Goal: Task Accomplishment & Management: Use online tool/utility

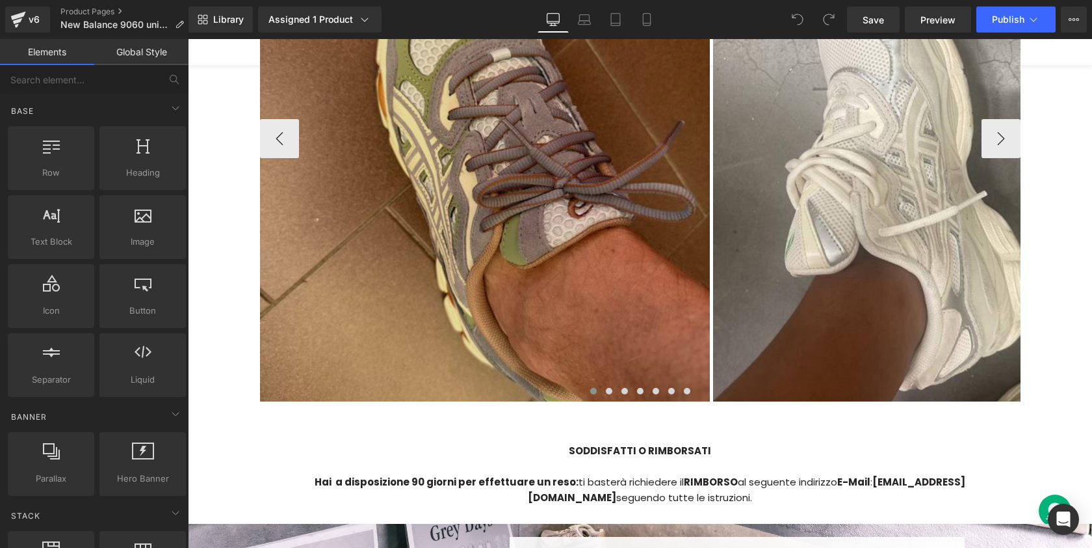
scroll to position [3434, 0]
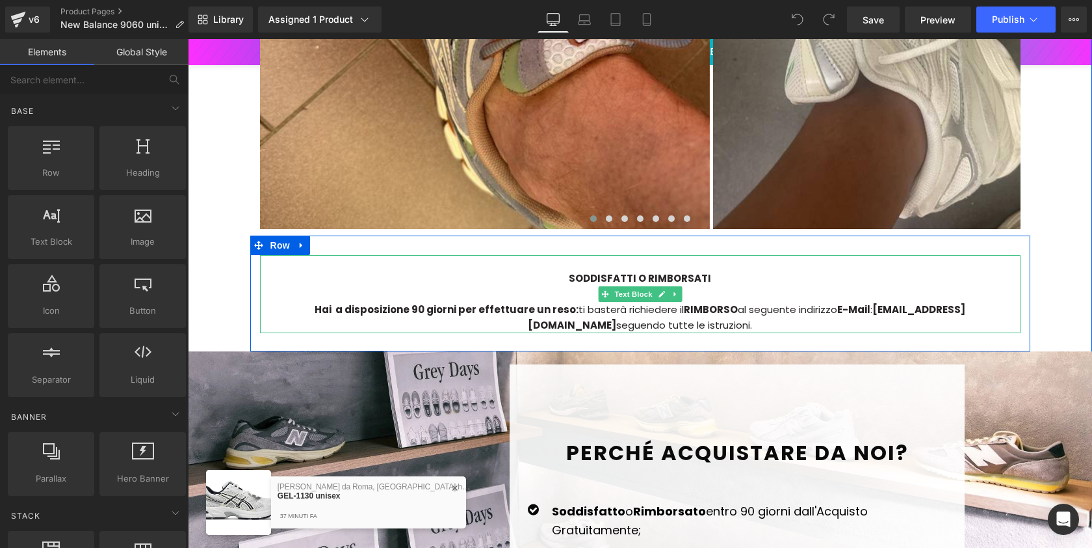
click at [858, 302] on strong "[EMAIL_ADDRESS][DOMAIN_NAME]" at bounding box center [747, 316] width 438 height 29
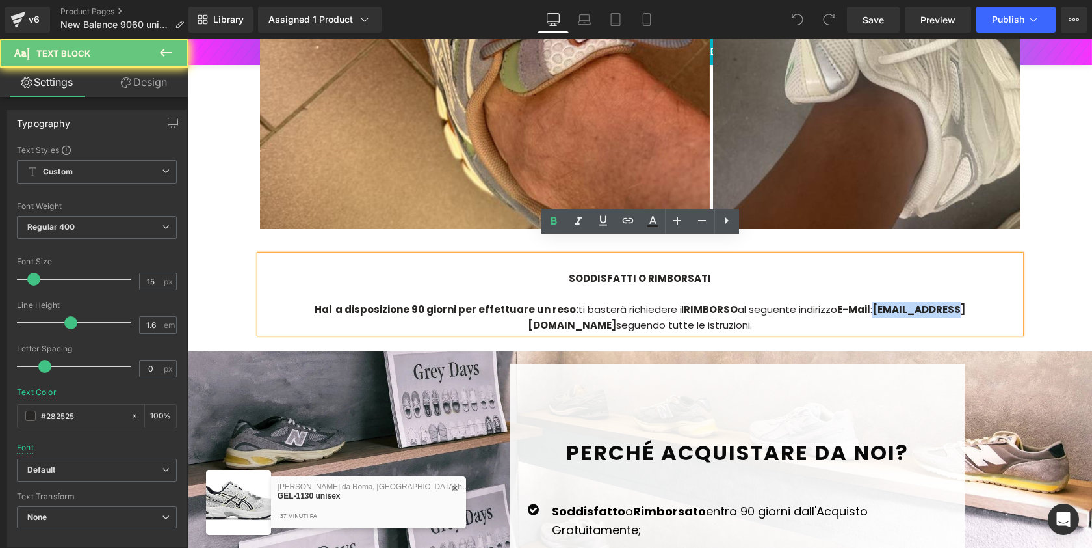
click at [847, 302] on strong "[EMAIL_ADDRESS][DOMAIN_NAME]" at bounding box center [747, 316] width 438 height 29
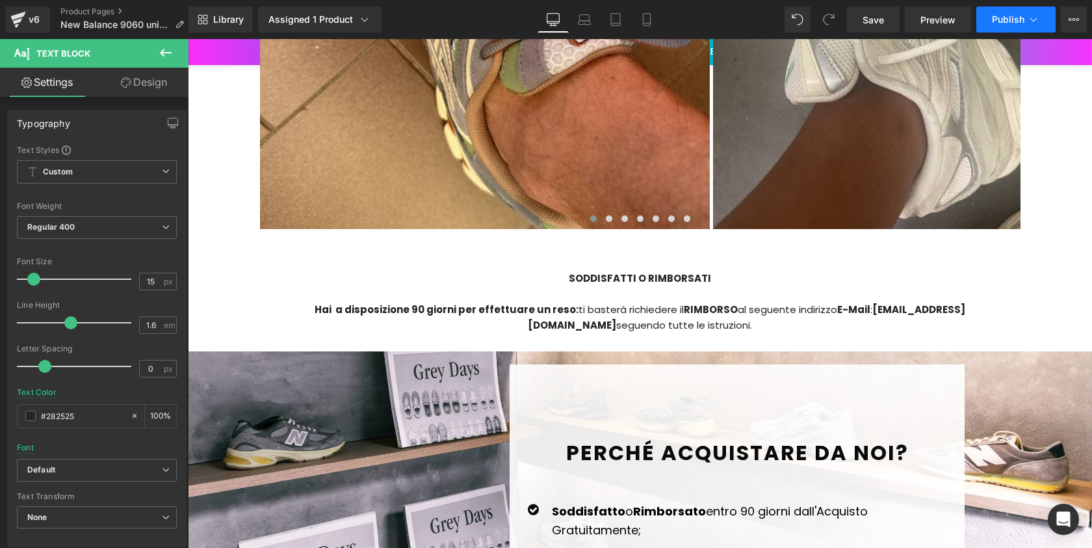
click at [1007, 18] on span "Publish" at bounding box center [1008, 19] width 33 height 10
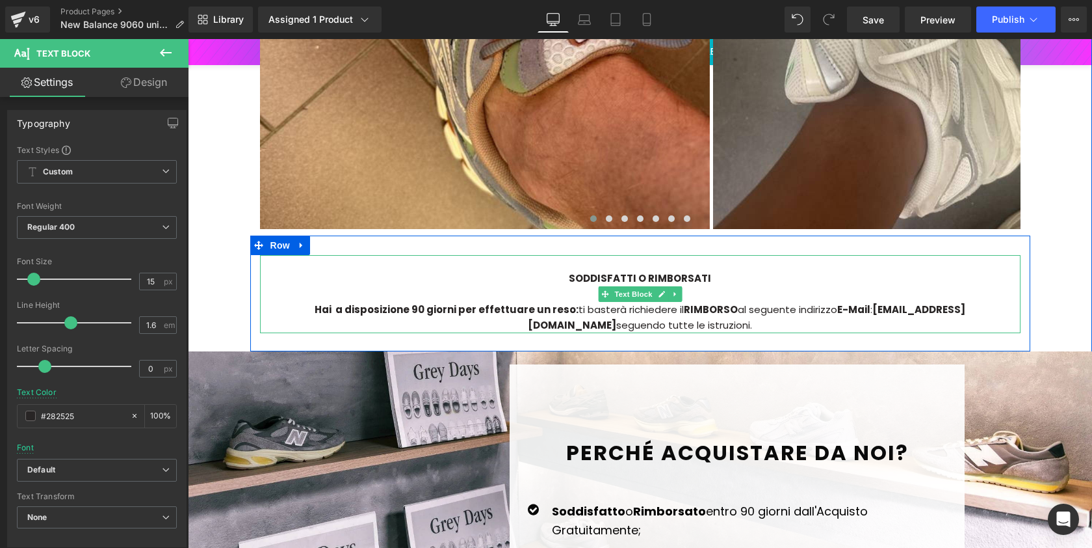
click at [883, 302] on strong "[EMAIL_ADDRESS][DOMAIN_NAME]" at bounding box center [747, 316] width 438 height 29
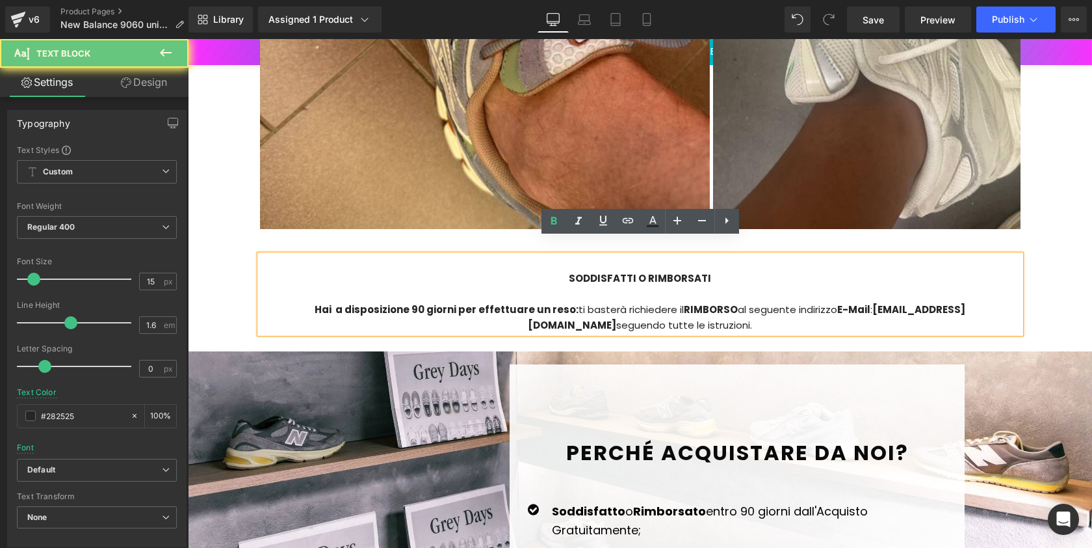
click at [867, 302] on strong "[EMAIL_ADDRESS][DOMAIN_NAME]" at bounding box center [747, 316] width 438 height 29
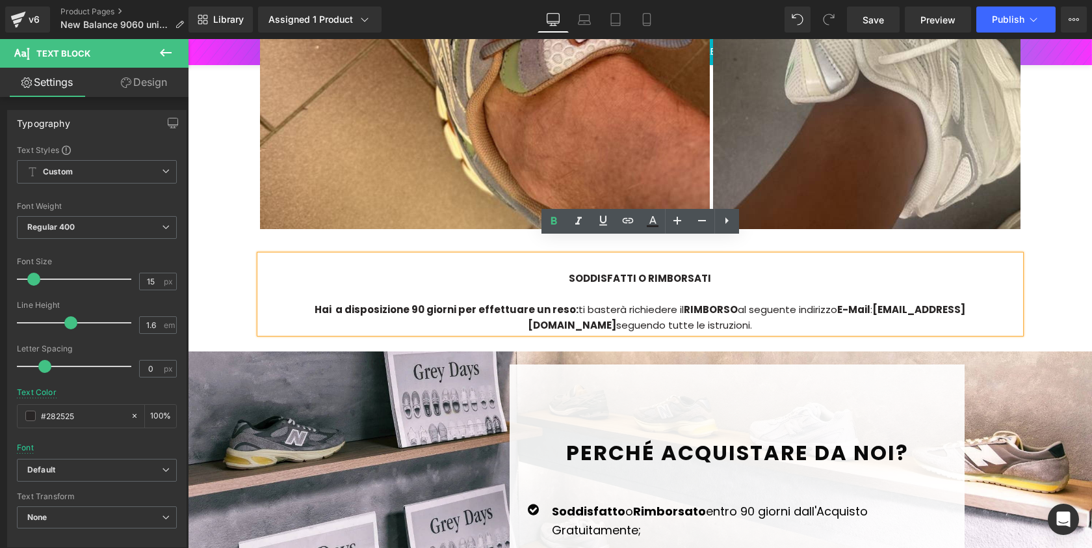
click at [873, 302] on strong "[EMAIL_ADDRESS][DOMAIN_NAME]" at bounding box center [747, 316] width 438 height 29
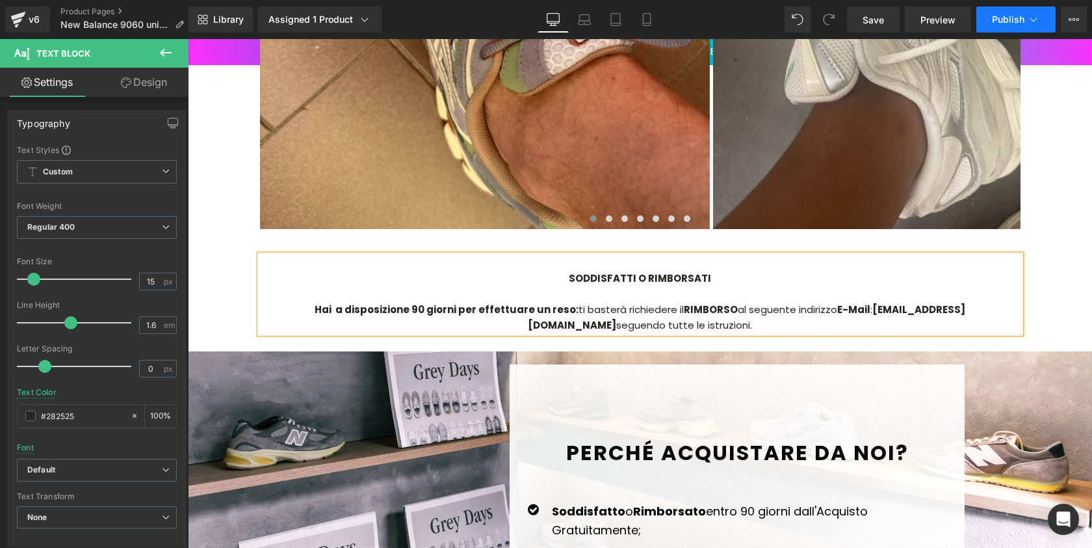
click at [1033, 23] on icon at bounding box center [1033, 19] width 13 height 13
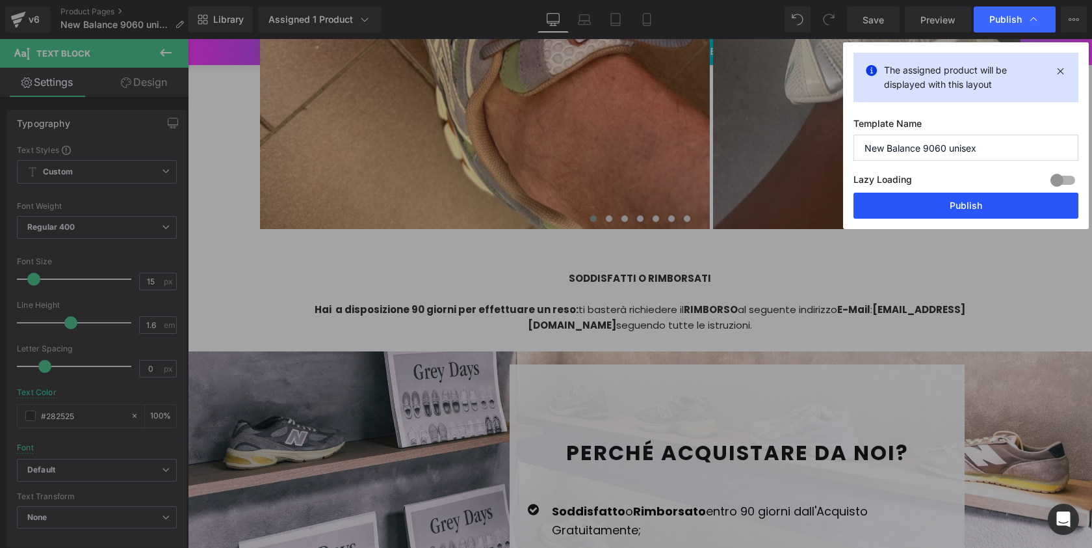
click at [993, 199] on button "Publish" at bounding box center [966, 205] width 225 height 26
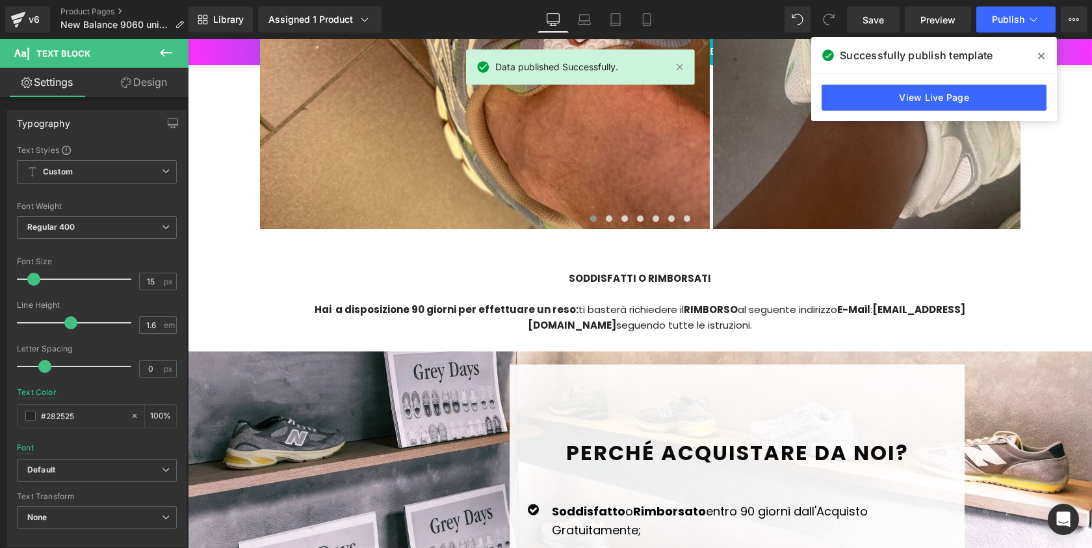
click at [102, 6] on div "v6 Product Pages New Balance 9060 unisex" at bounding box center [94, 19] width 189 height 39
click at [101, 10] on link "Product Pages" at bounding box center [127, 12] width 134 height 10
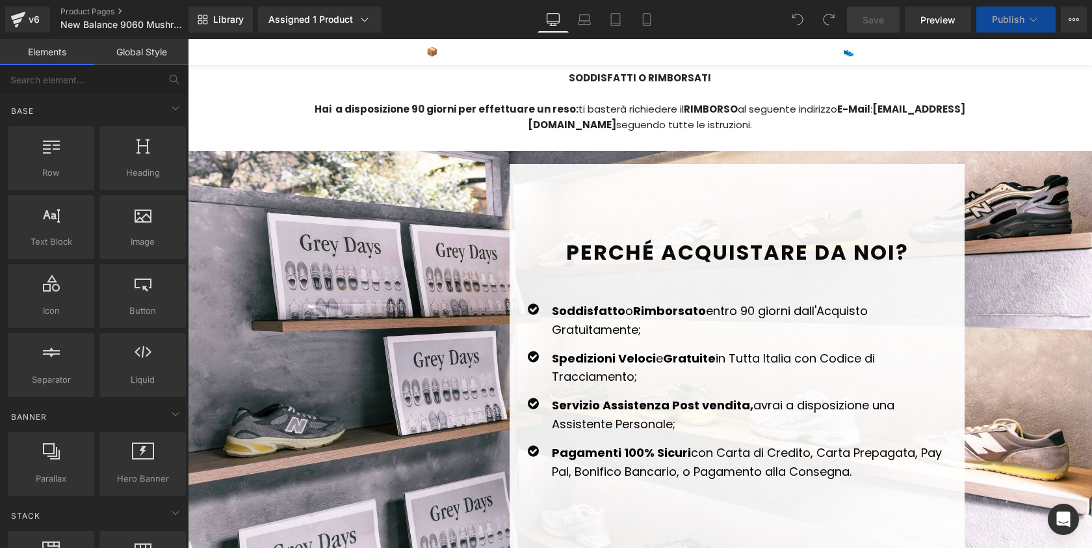
scroll to position [3137, 0]
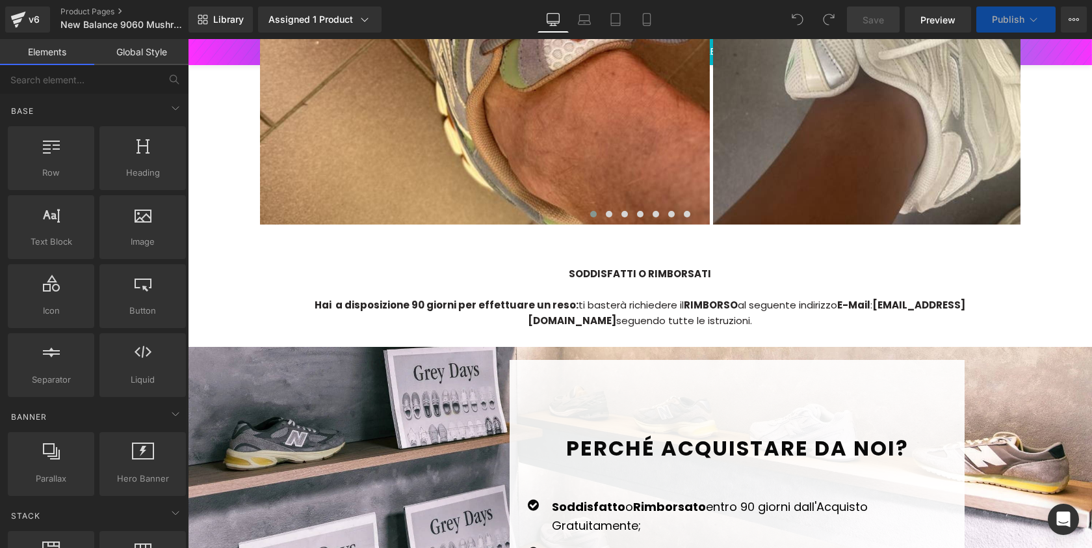
click at [848, 306] on strong "[EMAIL_ADDRESS][DOMAIN_NAME]" at bounding box center [747, 312] width 438 height 29
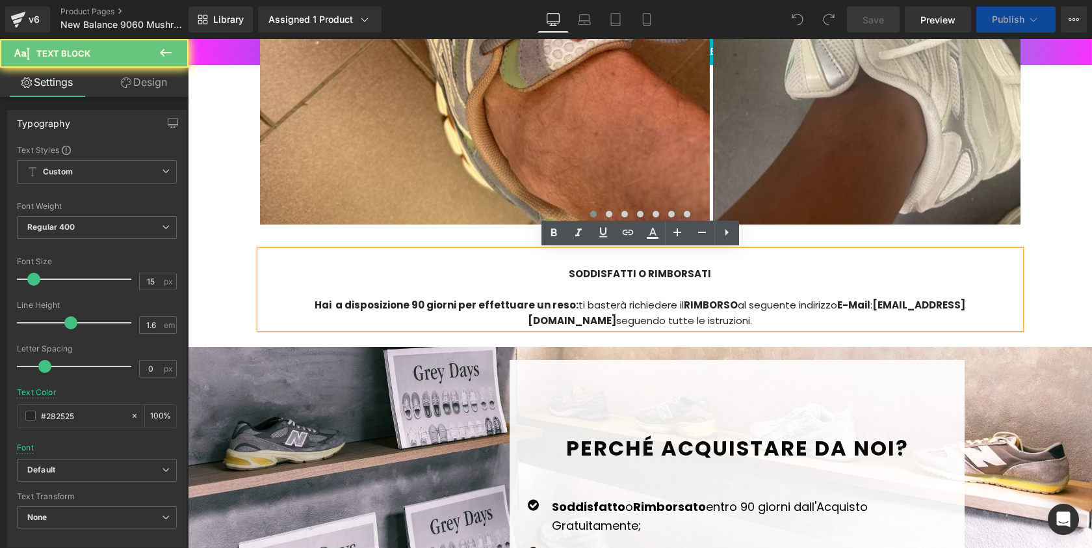
click at [834, 306] on strong "[EMAIL_ADDRESS][DOMAIN_NAME]" at bounding box center [747, 312] width 438 height 29
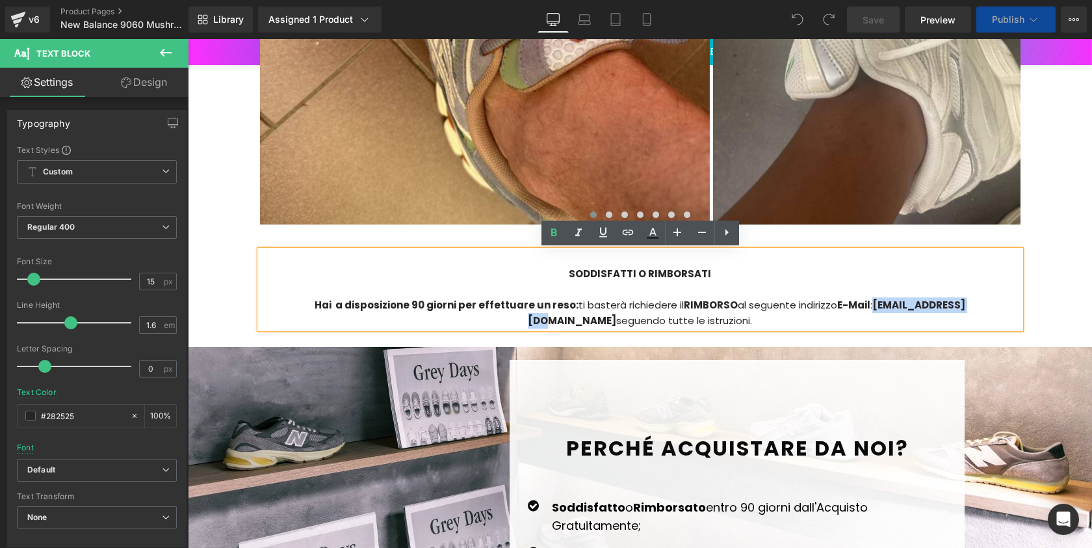
scroll to position [3467, 0]
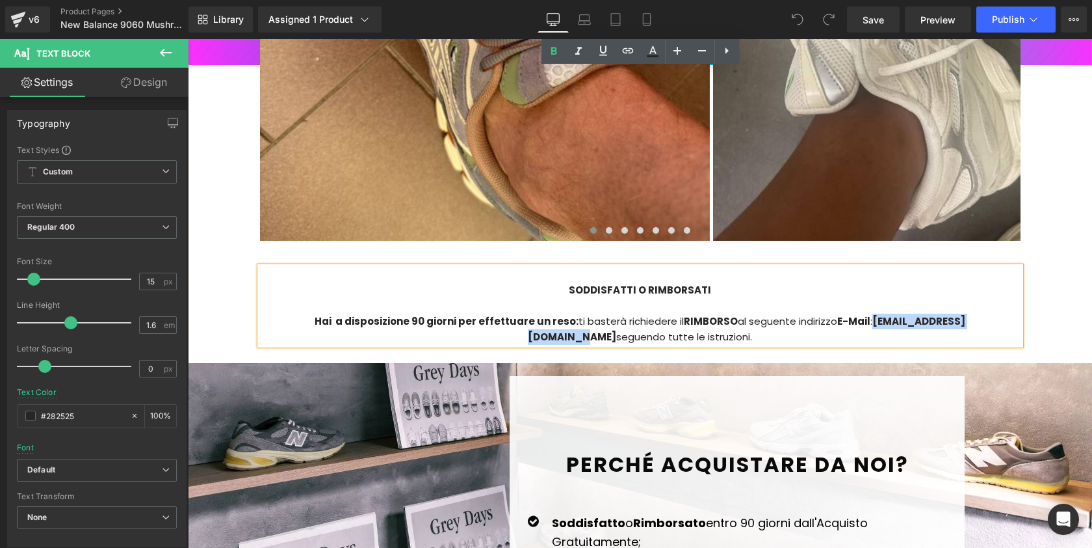
drag, startPoint x: 829, startPoint y: 306, endPoint x: 959, endPoint y: 307, distance: 130.1
click at [959, 314] on strong "[EMAIL_ADDRESS][DOMAIN_NAME]" at bounding box center [747, 328] width 438 height 29
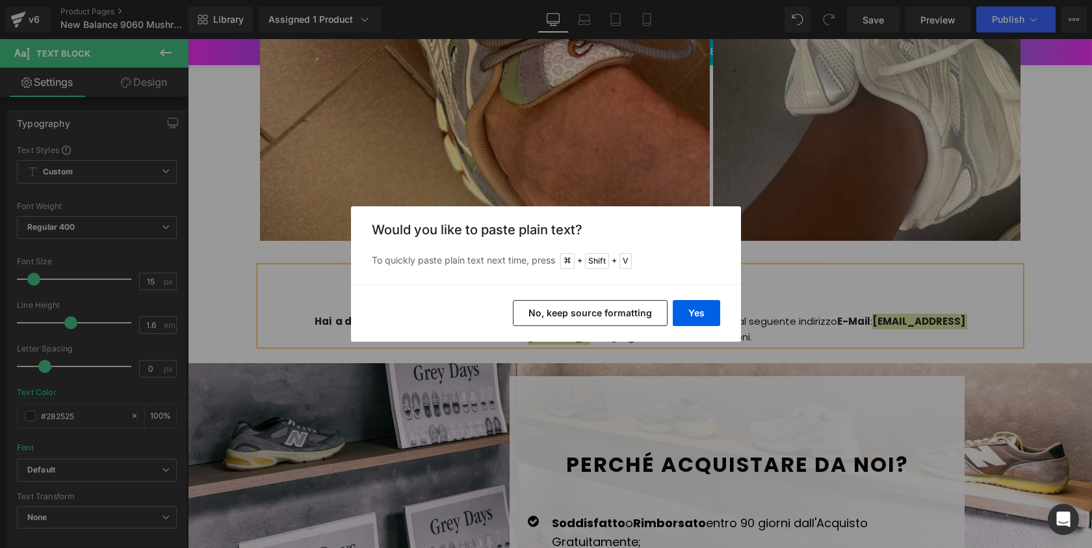
click at [652, 321] on button "No, keep source formatting" at bounding box center [590, 313] width 155 height 26
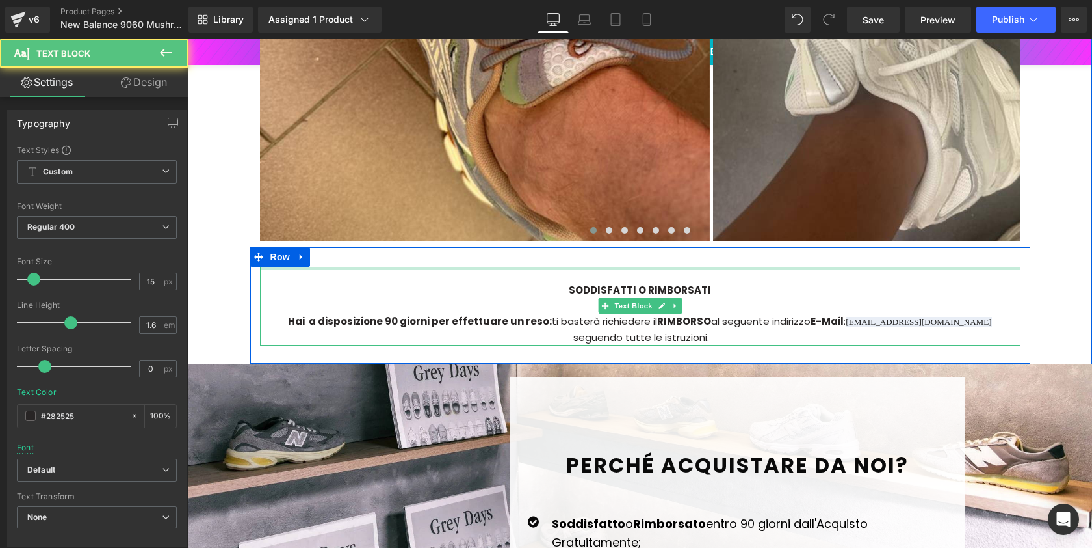
click at [770, 267] on div "SODDISFATTI O RIMBORSATI Hai a disposizione 90 giorni per effettuare un reso: t…" at bounding box center [640, 306] width 761 height 79
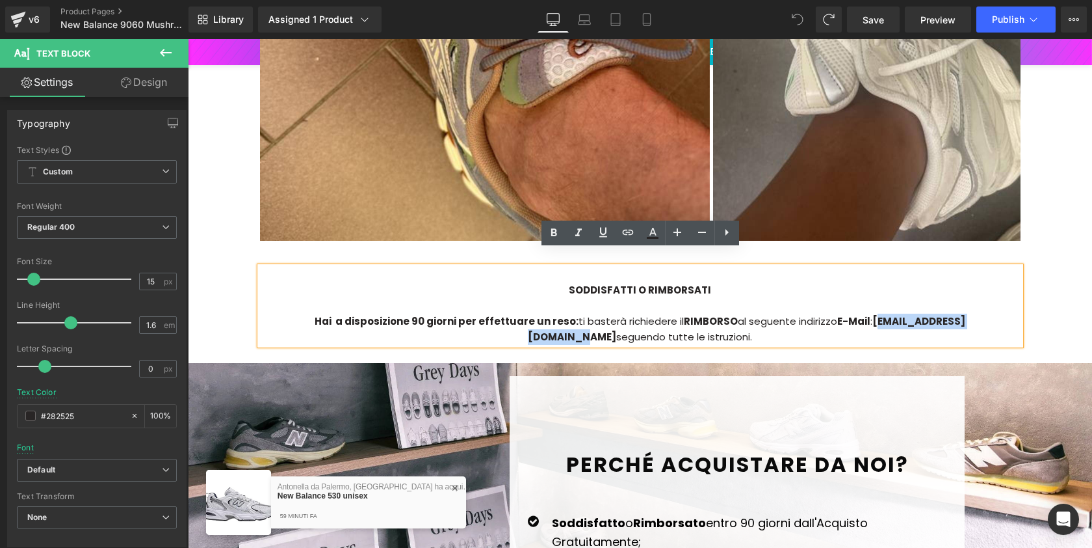
drag, startPoint x: 827, startPoint y: 308, endPoint x: 957, endPoint y: 301, distance: 129.6
click at [957, 314] on strong "[EMAIL_ADDRESS][DOMAIN_NAME]" at bounding box center [747, 328] width 438 height 29
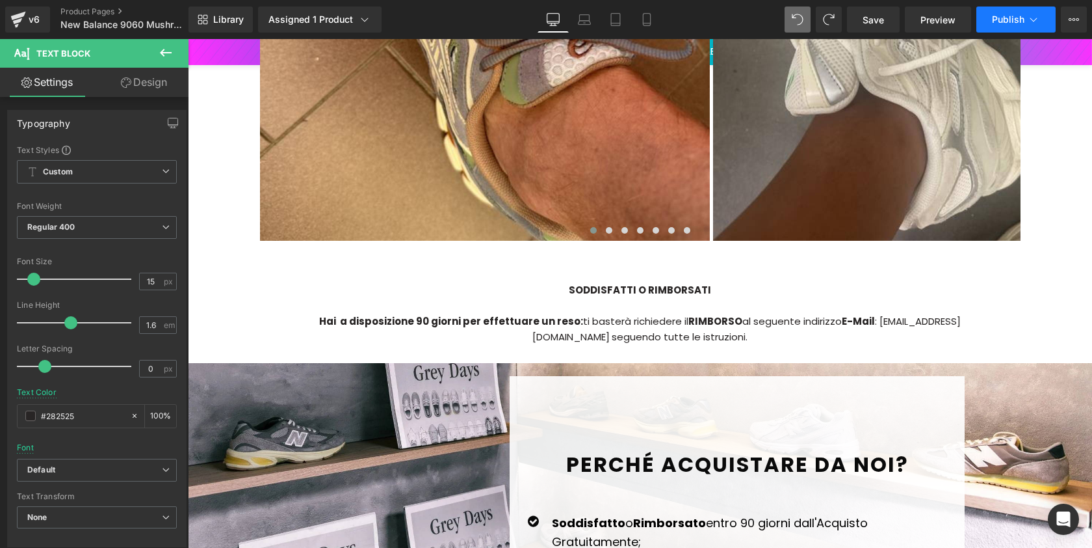
click at [1027, 8] on button "Publish" at bounding box center [1016, 20] width 79 height 26
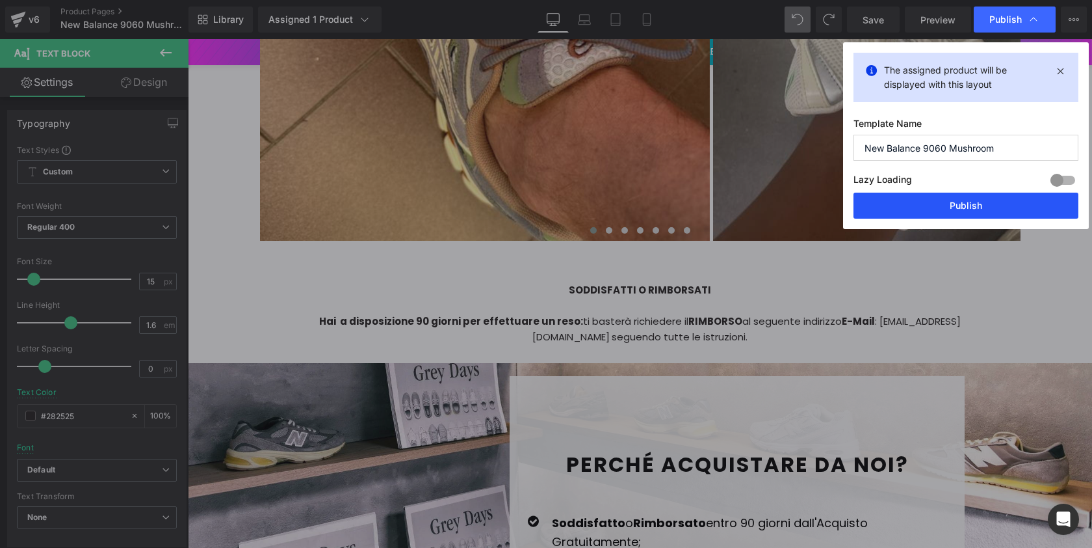
click at [965, 201] on button "Publish" at bounding box center [966, 205] width 225 height 26
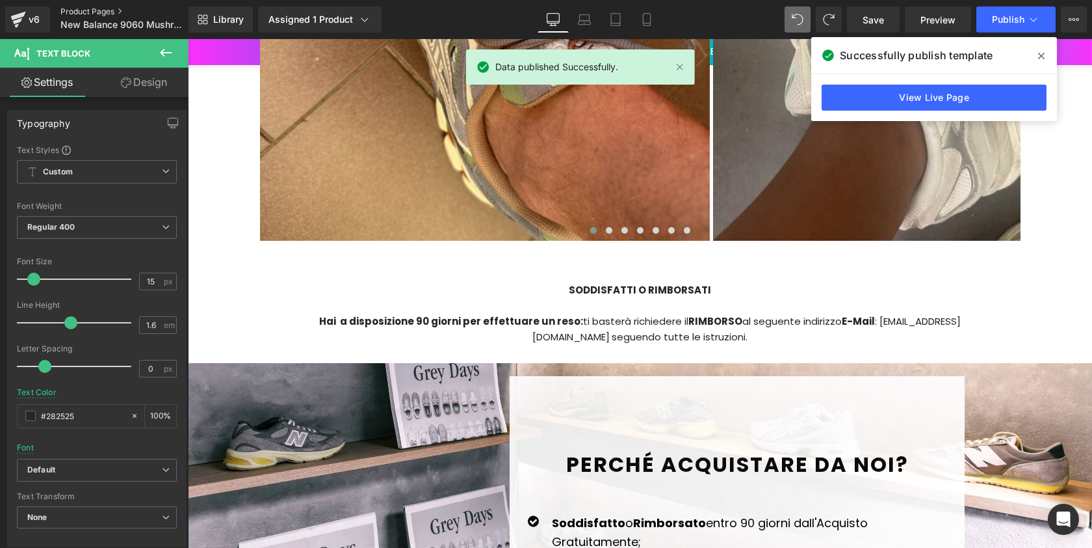
click at [111, 10] on link "Product Pages" at bounding box center [135, 12] width 150 height 10
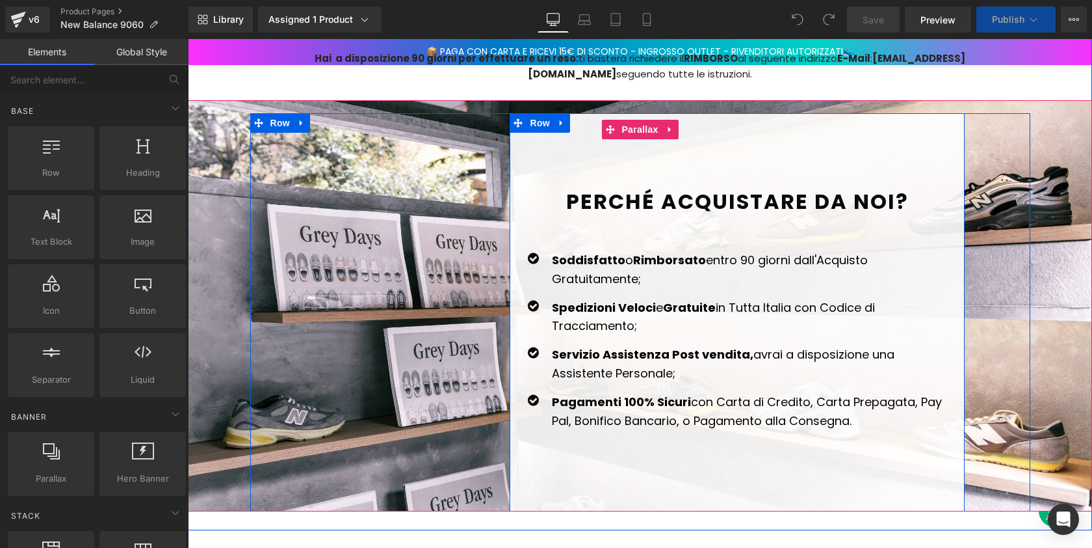
scroll to position [3075, 0]
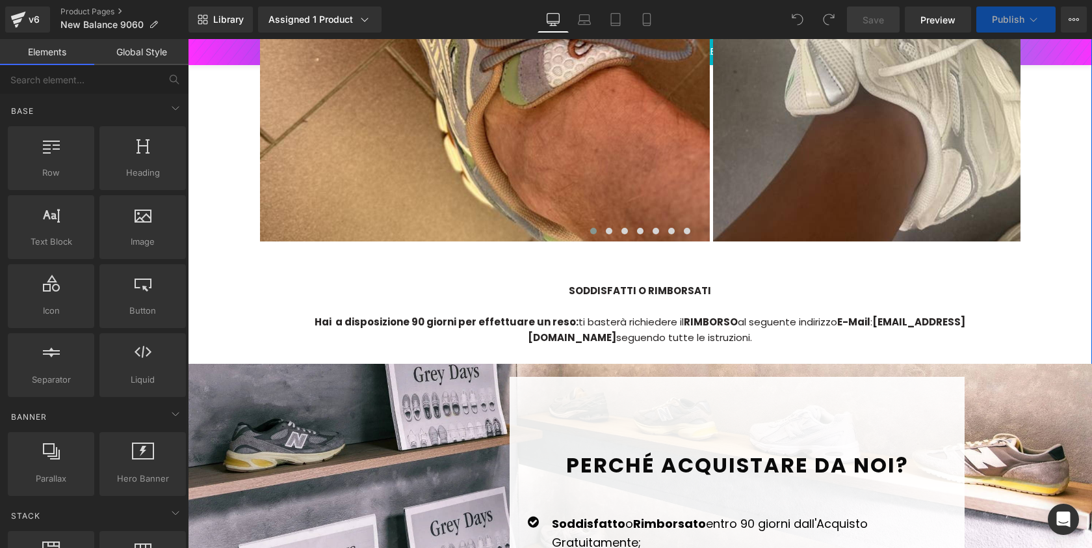
click at [813, 296] on div "SODDISFATTI O RIMBORSATI" at bounding box center [640, 291] width 761 height 16
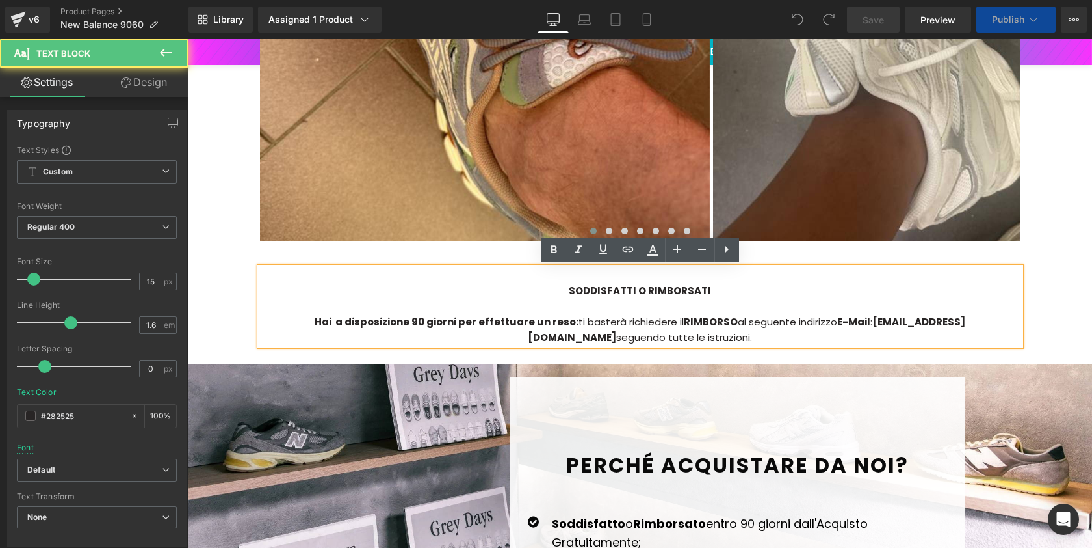
click at [838, 326] on strong "E-Mail" at bounding box center [854, 322] width 33 height 14
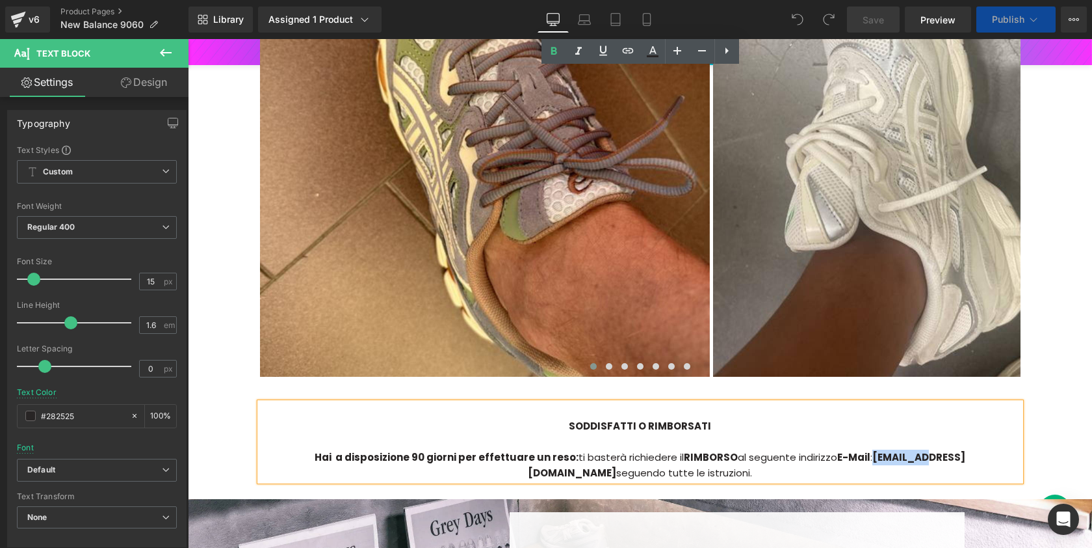
scroll to position [3405, 0]
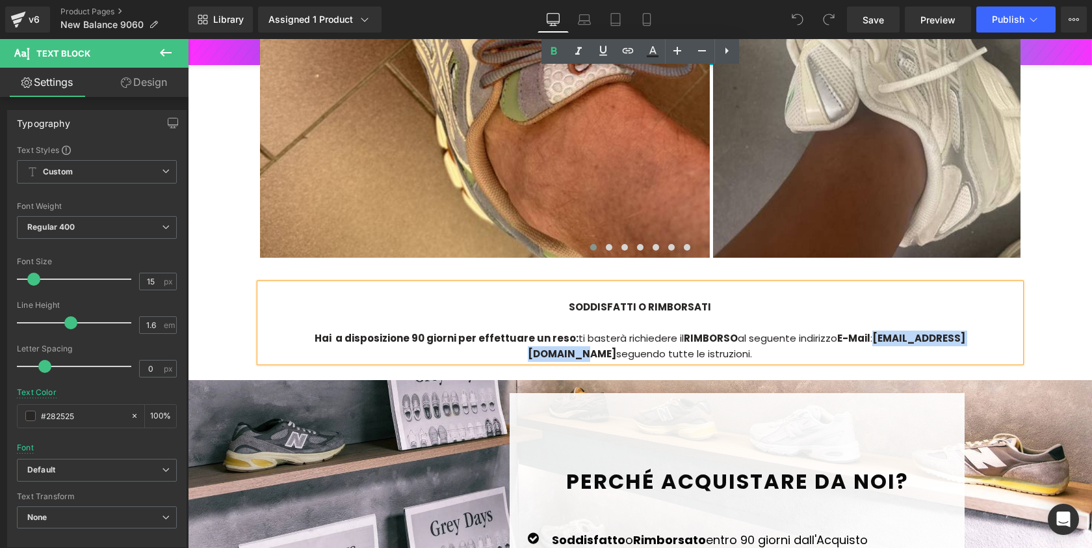
drag, startPoint x: 823, startPoint y: 323, endPoint x: 957, endPoint y: 321, distance: 134.0
click at [957, 331] on strong "[EMAIL_ADDRESS][DOMAIN_NAME]" at bounding box center [747, 345] width 438 height 29
paste div
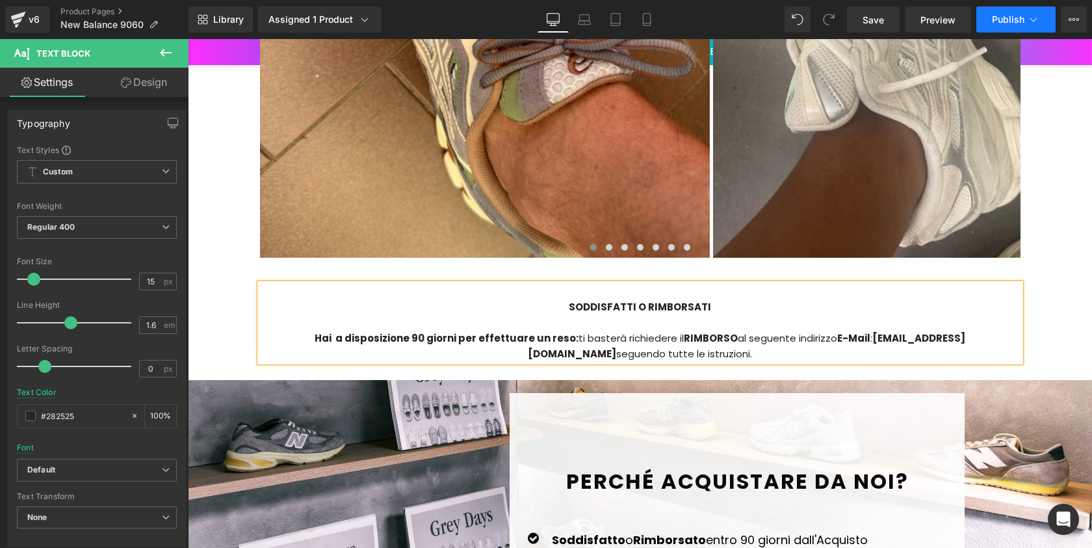
click at [1035, 25] on icon at bounding box center [1033, 19] width 13 height 13
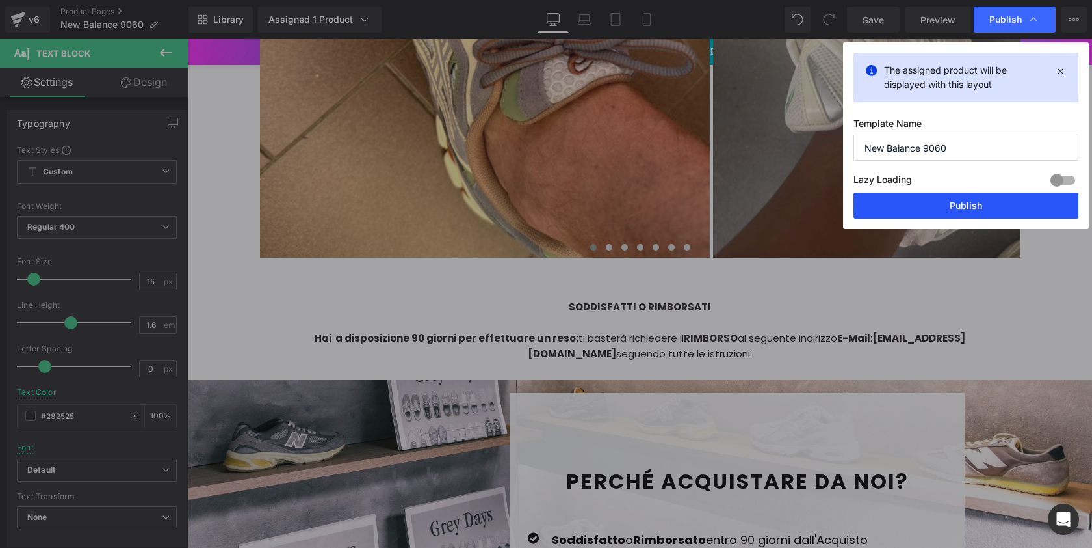
click at [971, 194] on button "Publish" at bounding box center [966, 205] width 225 height 26
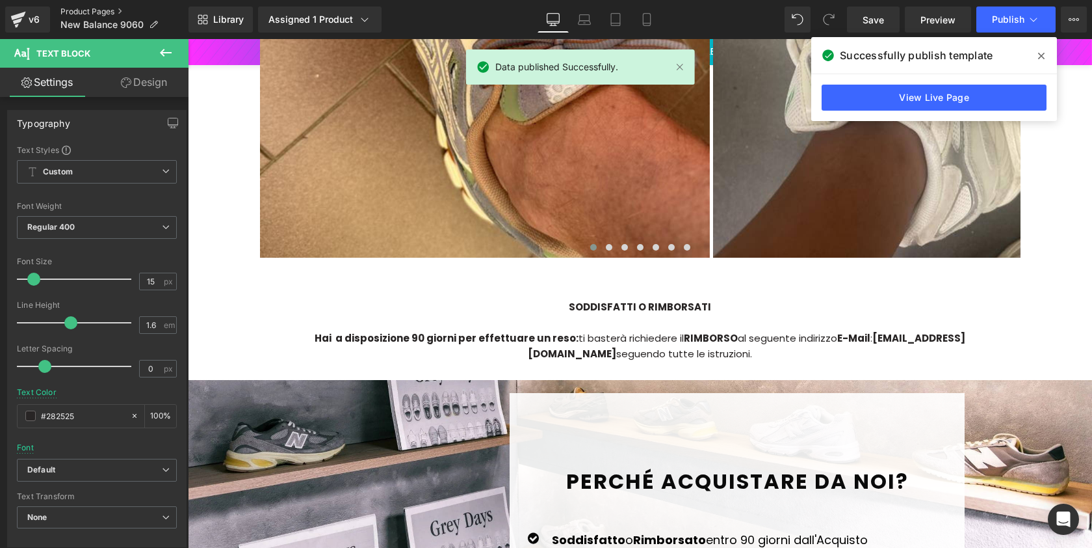
click at [70, 7] on link "Product Pages" at bounding box center [124, 12] width 128 height 10
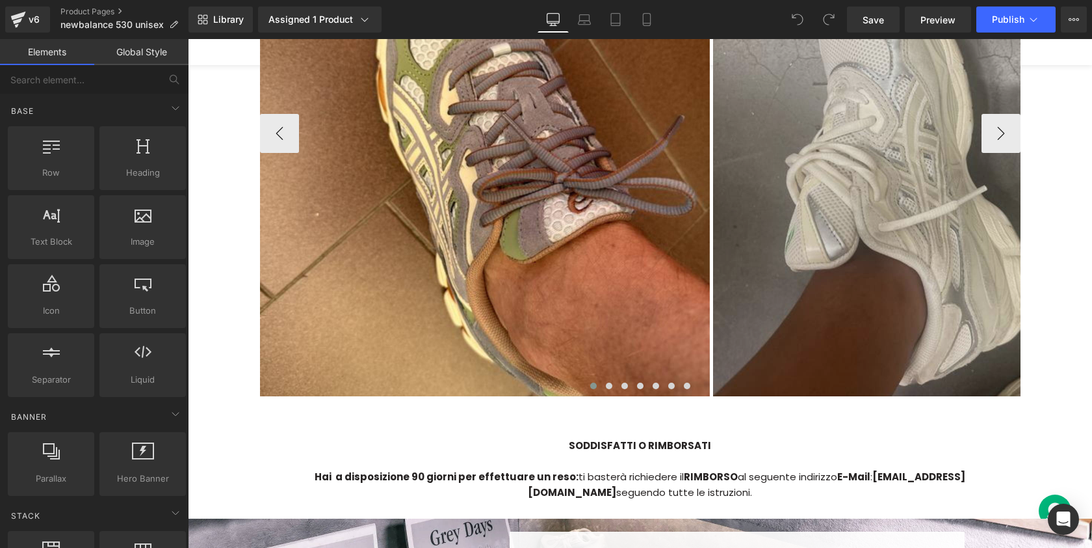
scroll to position [3396, 0]
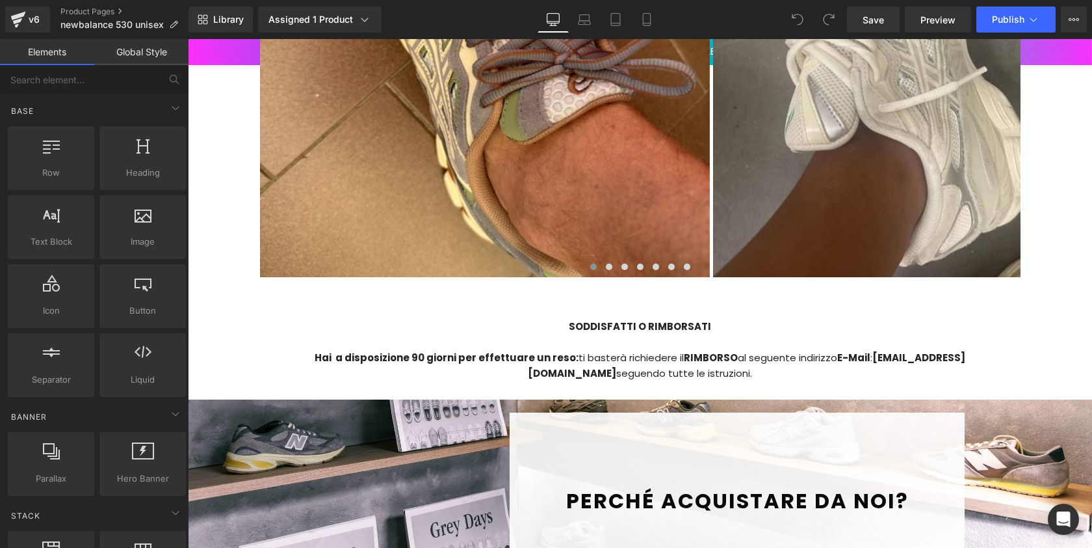
click at [862, 351] on strong "[EMAIL_ADDRESS][DOMAIN_NAME]" at bounding box center [747, 365] width 438 height 29
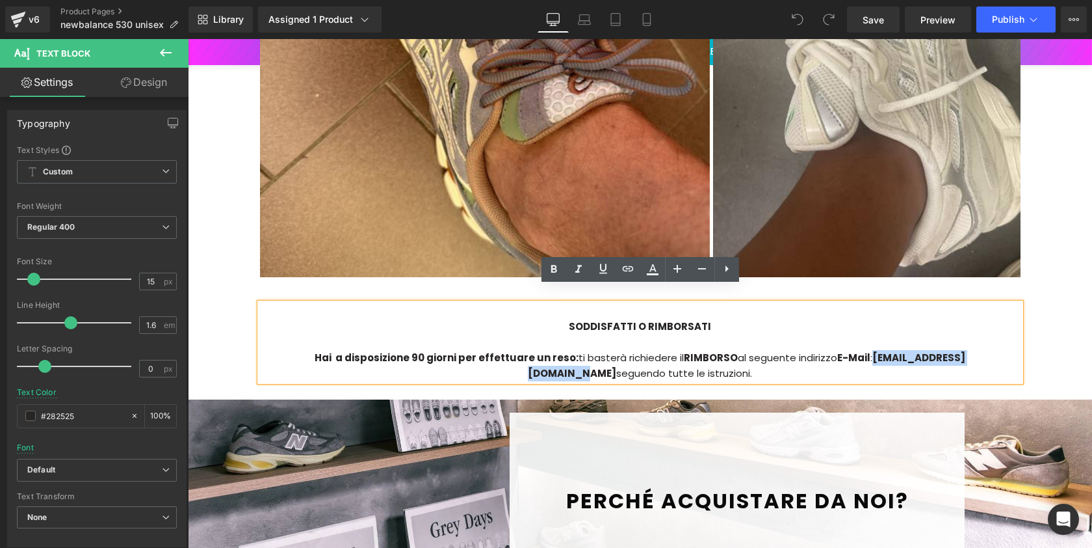
drag, startPoint x: 823, startPoint y: 341, endPoint x: 956, endPoint y: 339, distance: 132.7
click at [956, 351] on strong "[EMAIL_ADDRESS][DOMAIN_NAME]" at bounding box center [747, 365] width 438 height 29
paste div
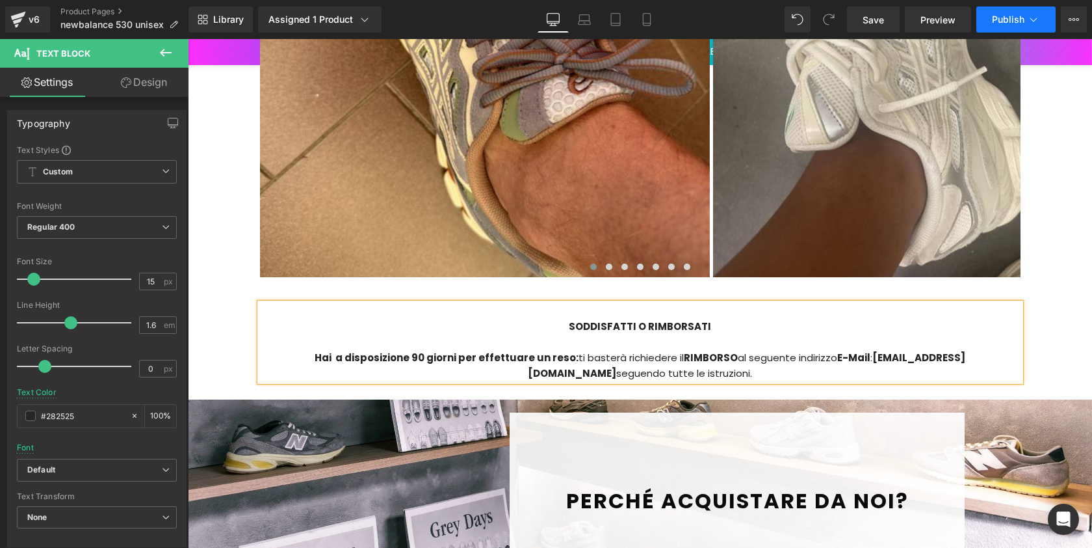
click at [998, 26] on button "Publish" at bounding box center [1016, 20] width 79 height 26
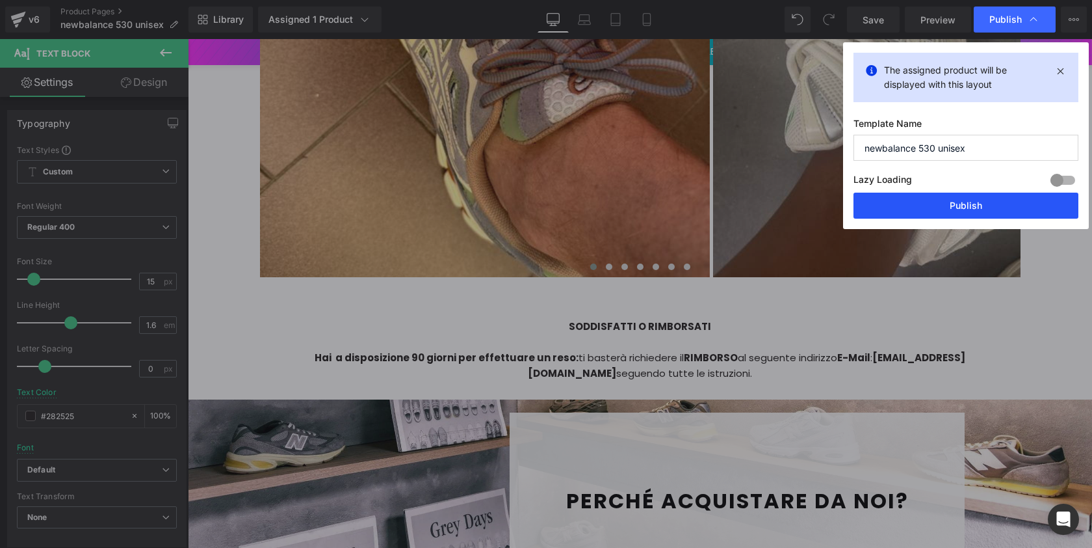
click at [969, 193] on button "Publish" at bounding box center [966, 205] width 225 height 26
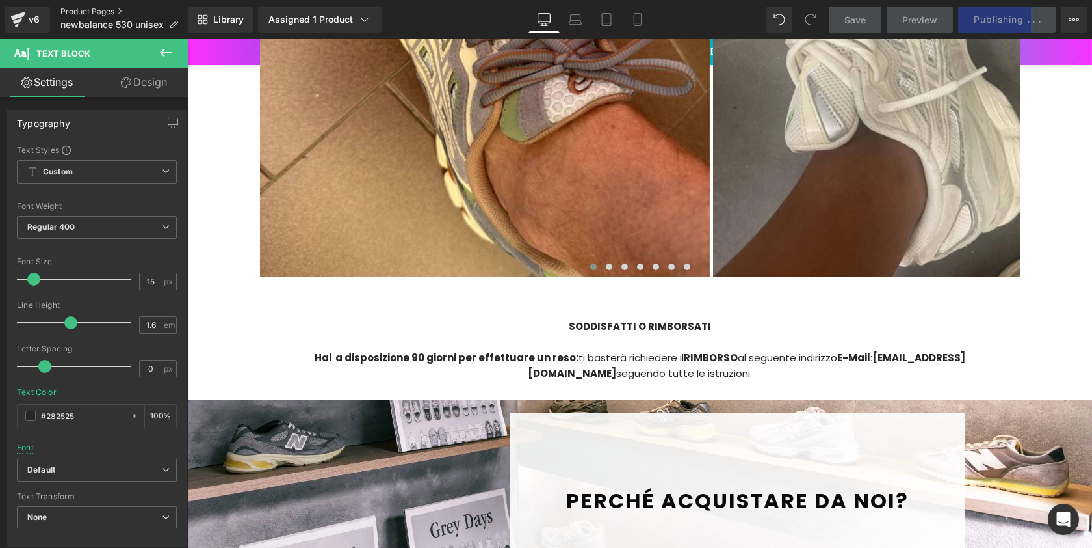
click at [103, 13] on link "Product Pages" at bounding box center [124, 12] width 128 height 10
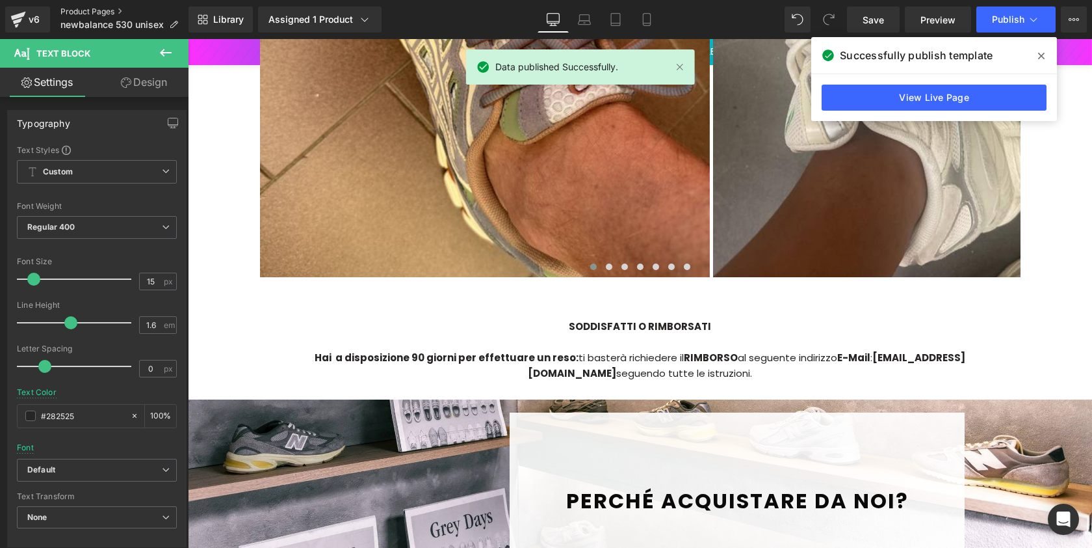
click at [103, 8] on link "Product Pages" at bounding box center [124, 12] width 128 height 10
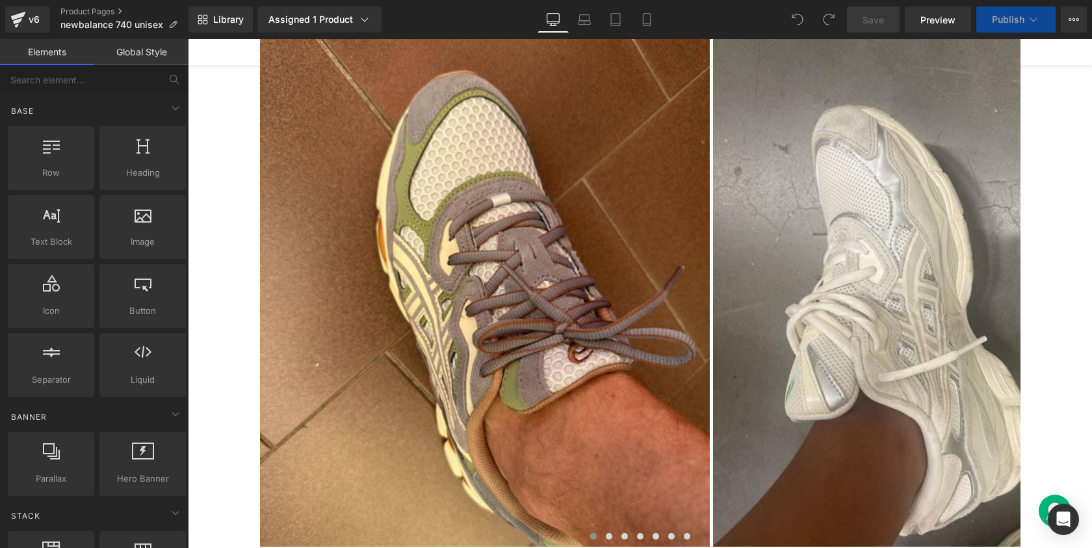
scroll to position [3427, 0]
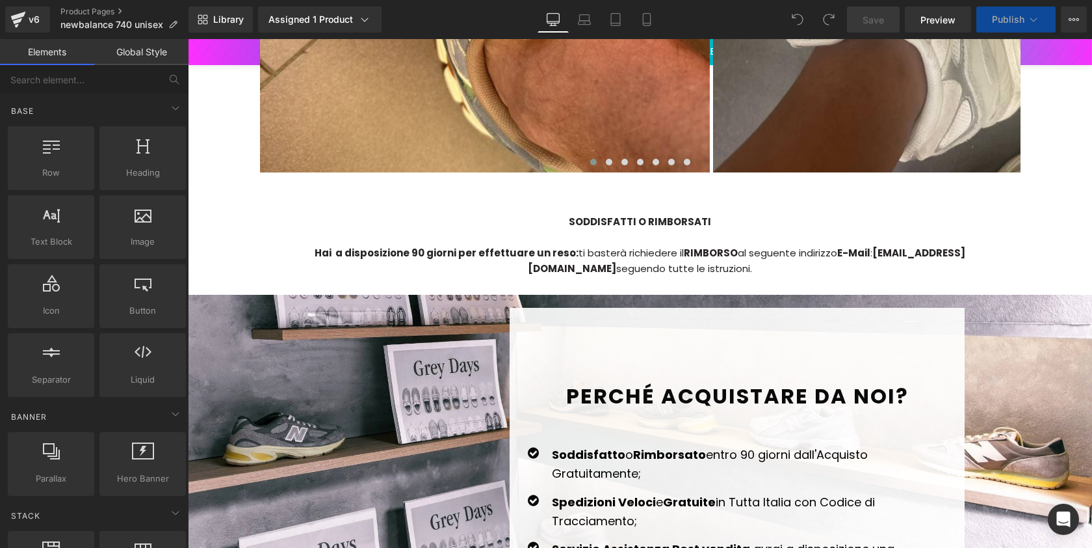
click at [828, 250] on strong "[EMAIL_ADDRESS][DOMAIN_NAME]" at bounding box center [747, 260] width 438 height 29
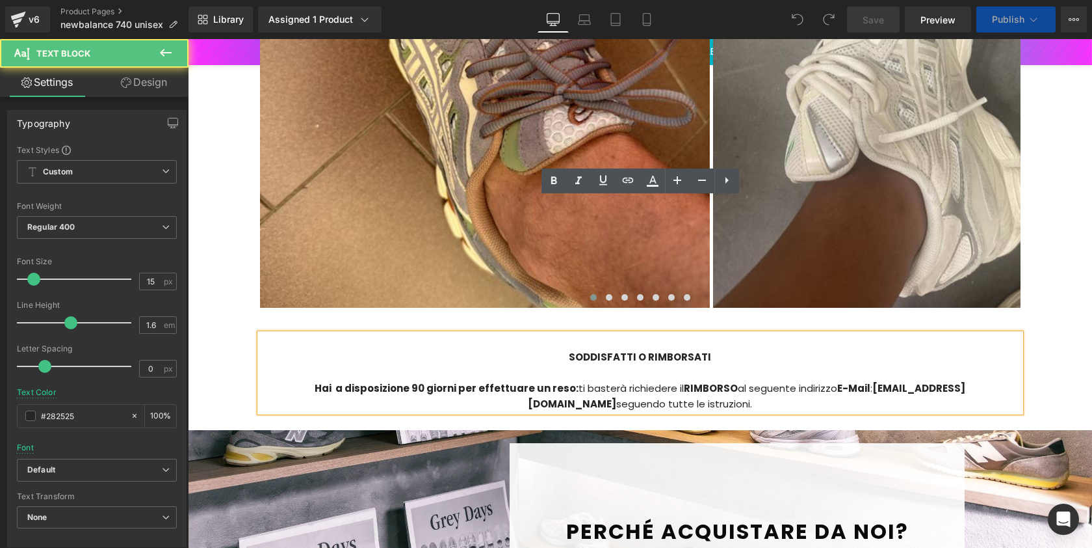
click at [822, 381] on strong "[EMAIL_ADDRESS][DOMAIN_NAME]" at bounding box center [747, 395] width 438 height 29
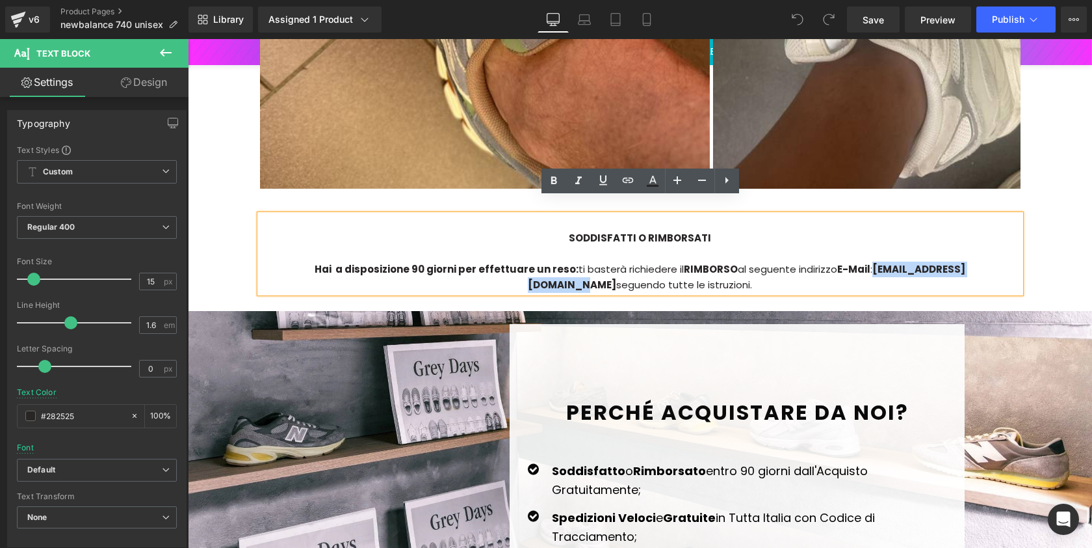
drag, startPoint x: 822, startPoint y: 256, endPoint x: 960, endPoint y: 258, distance: 138.5
click at [960, 262] on strong "[EMAIL_ADDRESS][DOMAIN_NAME]" at bounding box center [747, 276] width 438 height 29
paste div
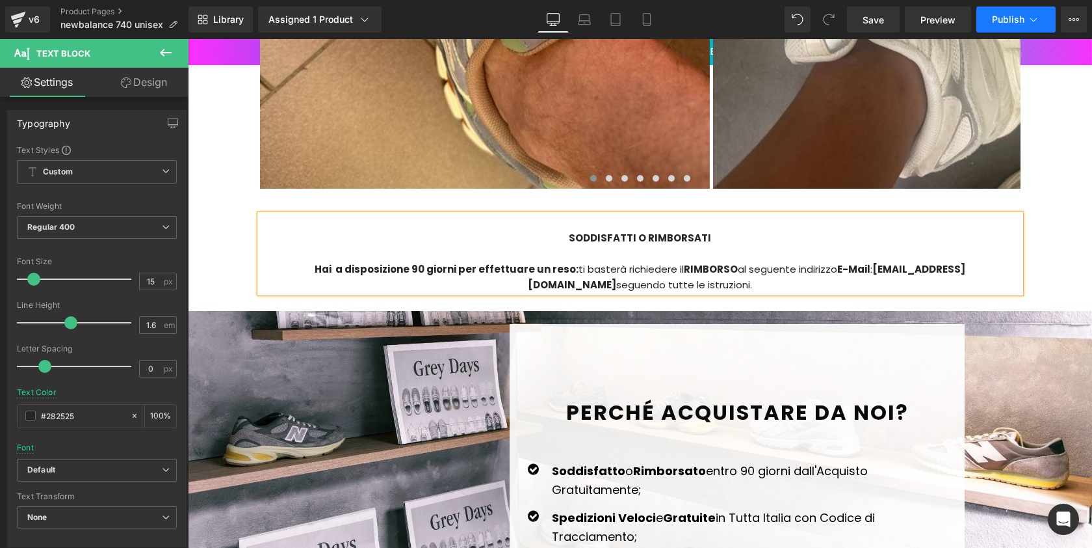
click at [1013, 22] on span "Publish" at bounding box center [1008, 19] width 33 height 10
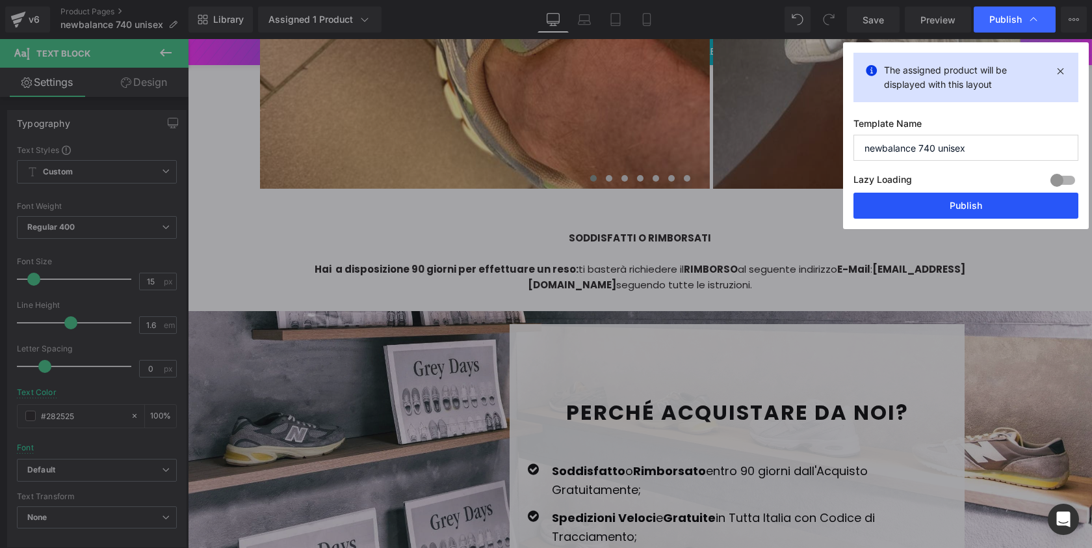
drag, startPoint x: 957, startPoint y: 196, endPoint x: 319, endPoint y: 146, distance: 639.9
click at [957, 196] on button "Publish" at bounding box center [966, 205] width 225 height 26
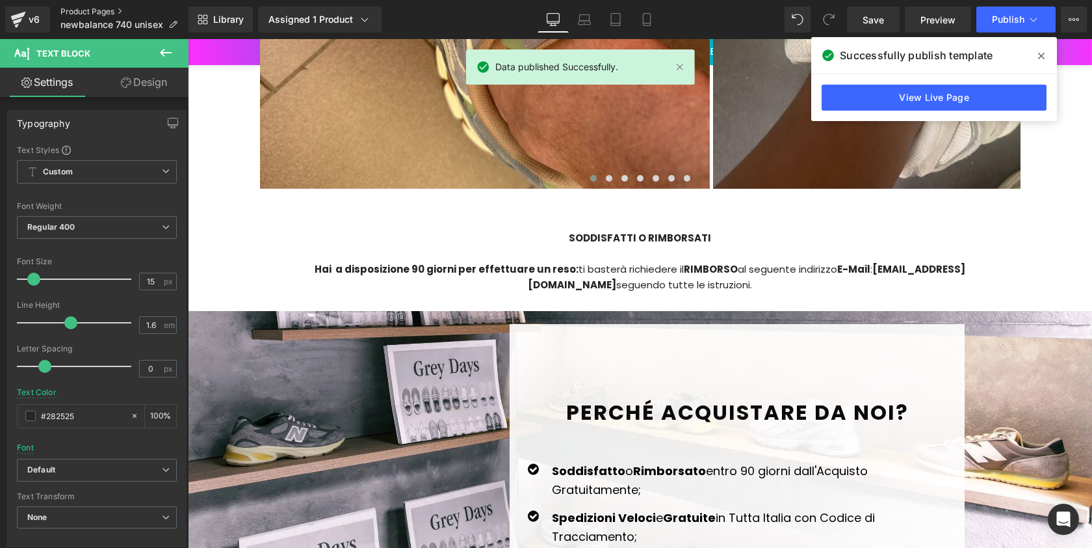
click at [89, 13] on link "Product Pages" at bounding box center [124, 12] width 128 height 10
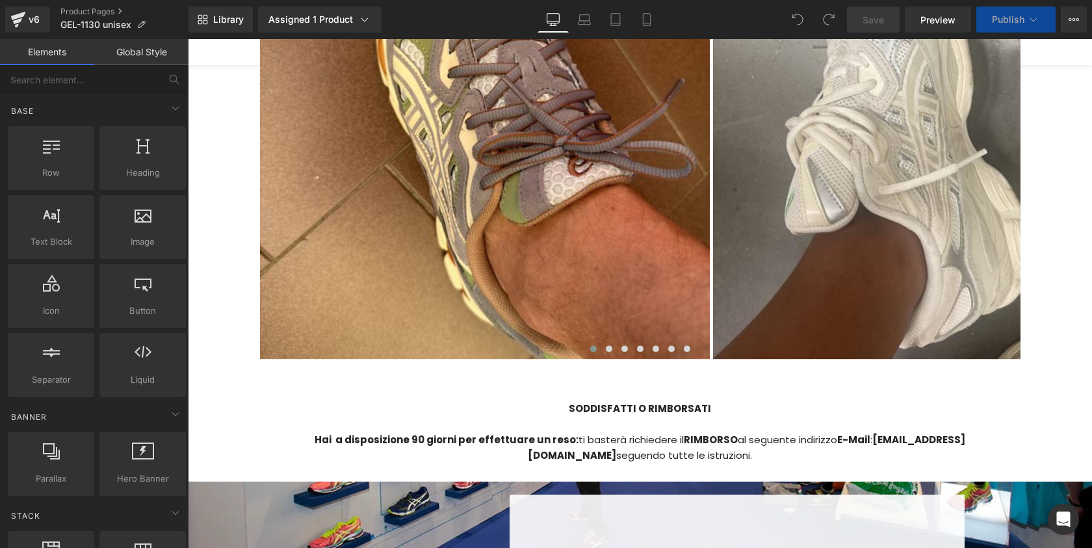
scroll to position [3050, 0]
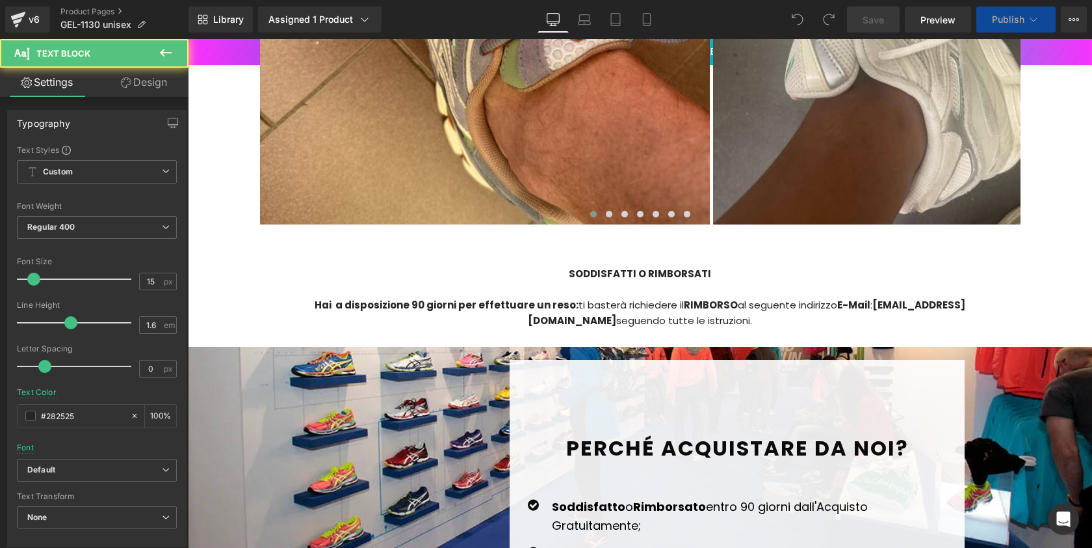
click at [871, 298] on span ":" at bounding box center [872, 305] width 2 height 14
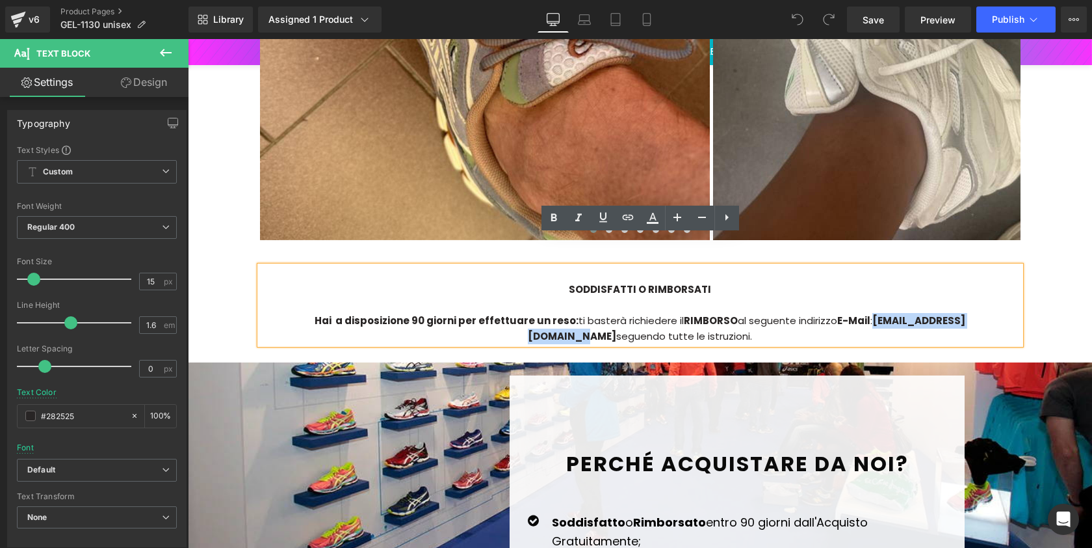
drag, startPoint x: 824, startPoint y: 289, endPoint x: 960, endPoint y: 289, distance: 136.6
click at [960, 313] on strong "[EMAIL_ADDRESS][DOMAIN_NAME]" at bounding box center [747, 327] width 438 height 29
paste div
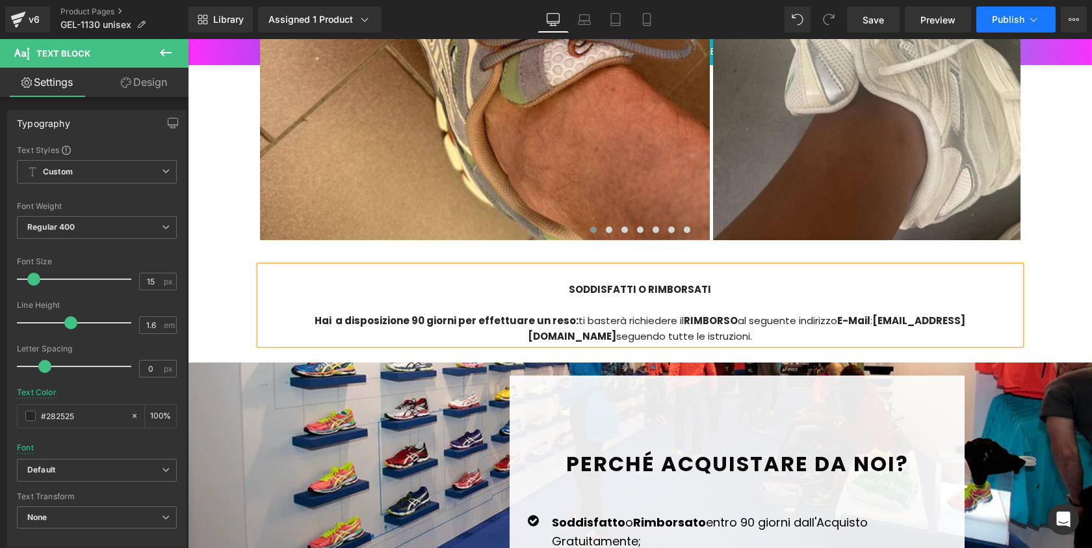
click at [1026, 9] on button "Publish" at bounding box center [1016, 20] width 79 height 26
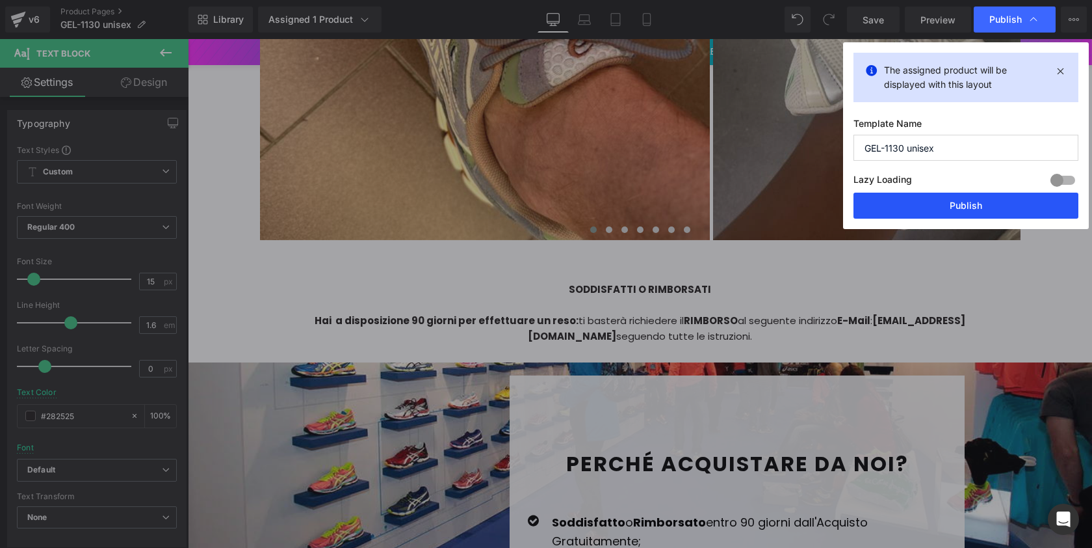
click at [922, 206] on button "Publish" at bounding box center [966, 205] width 225 height 26
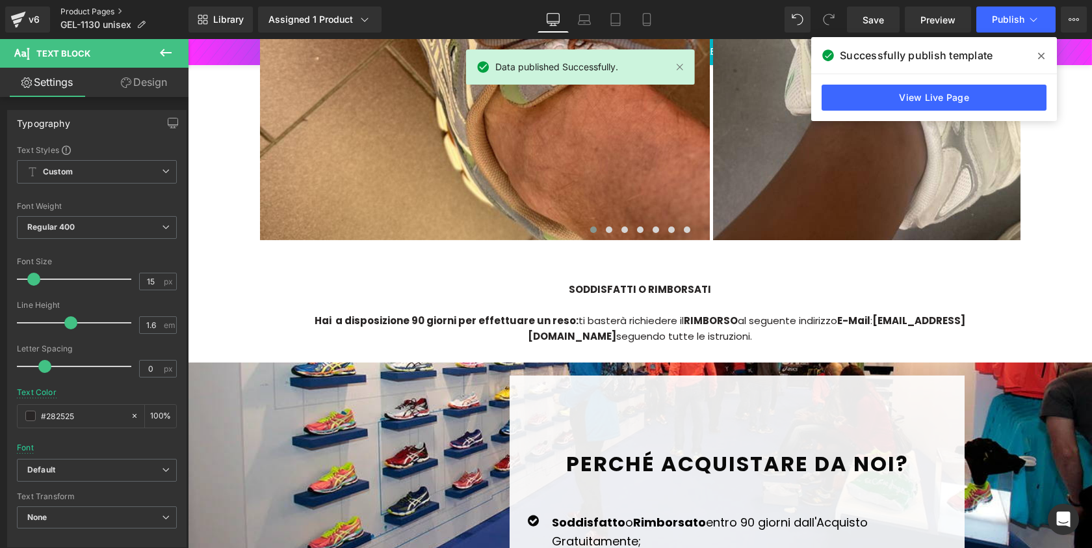
click at [113, 10] on link "Product Pages" at bounding box center [124, 12] width 128 height 10
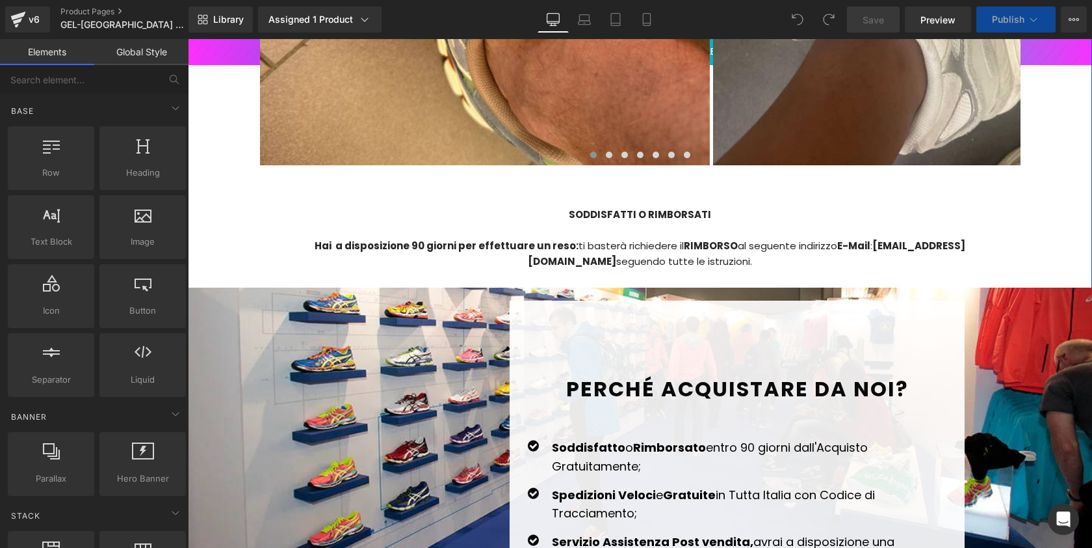
click at [822, 191] on div at bounding box center [640, 199] width 761 height 16
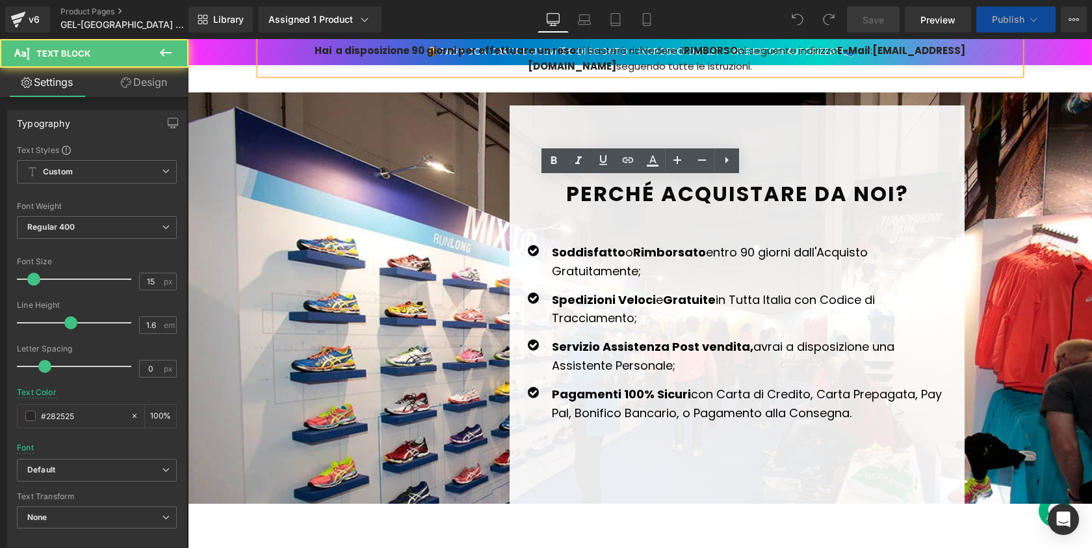
scroll to position [2703, 0]
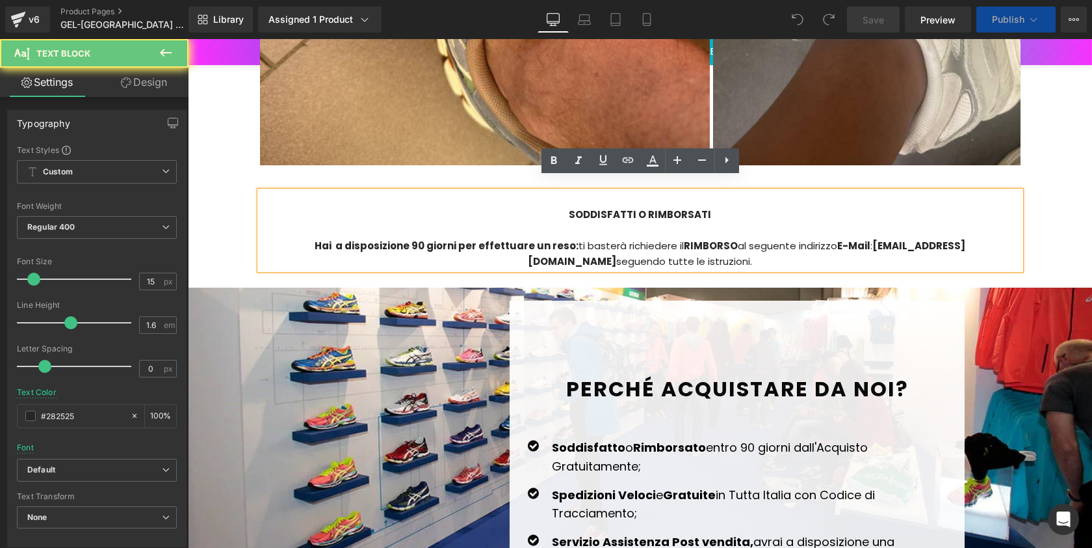
click at [822, 239] on strong "[EMAIL_ADDRESS][DOMAIN_NAME]" at bounding box center [747, 253] width 438 height 29
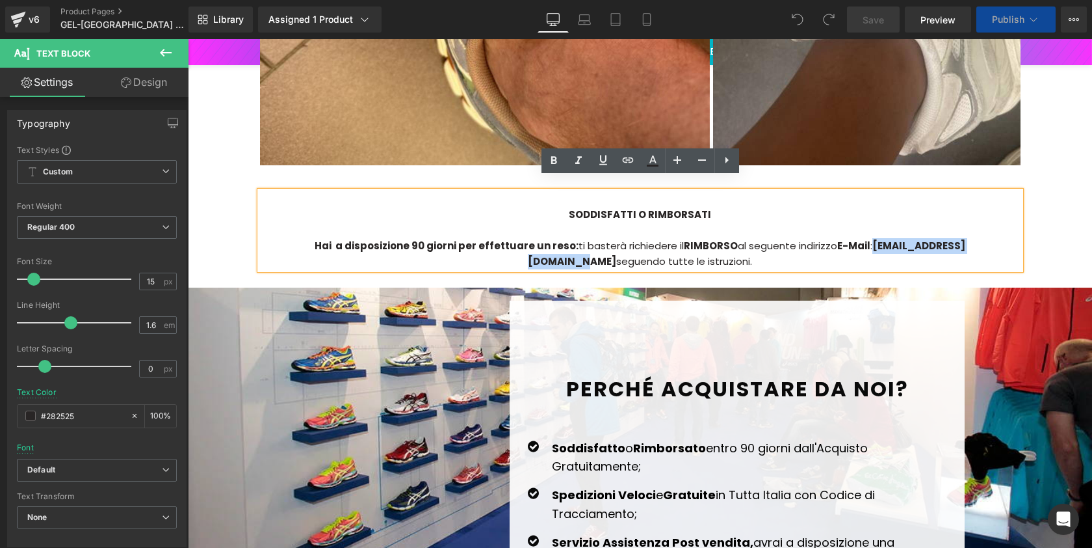
drag, startPoint x: 822, startPoint y: 231, endPoint x: 957, endPoint y: 233, distance: 135.3
click at [957, 239] on strong "[EMAIL_ADDRESS][DOMAIN_NAME]" at bounding box center [747, 253] width 438 height 29
paste div
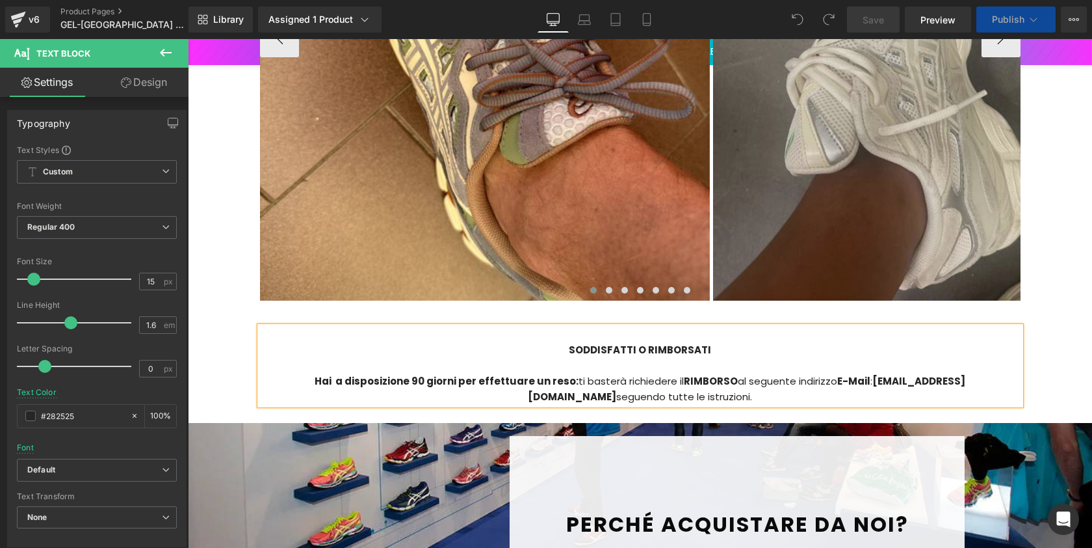
scroll to position [3034, 0]
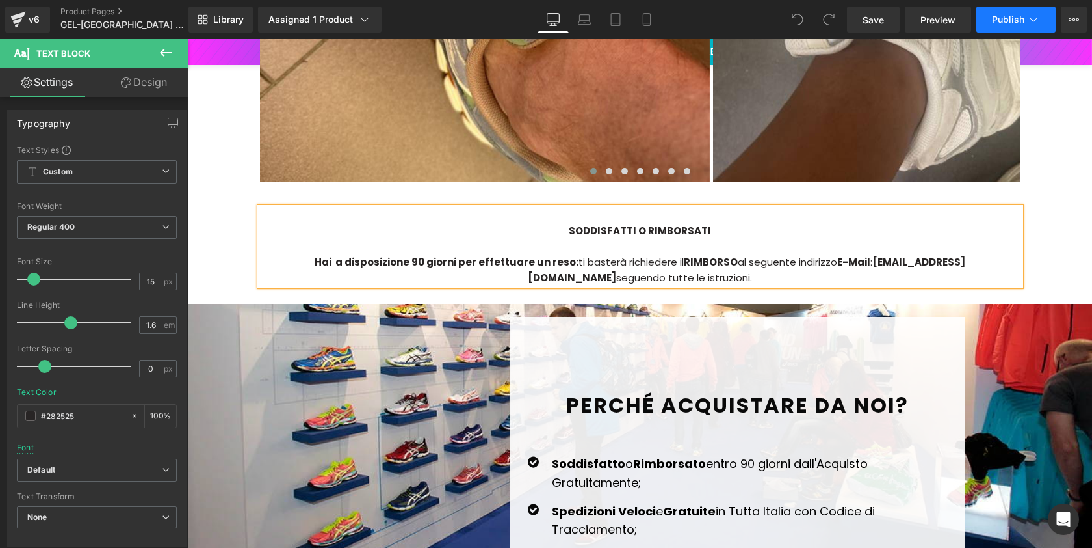
click at [1015, 26] on button "Publish" at bounding box center [1016, 20] width 79 height 26
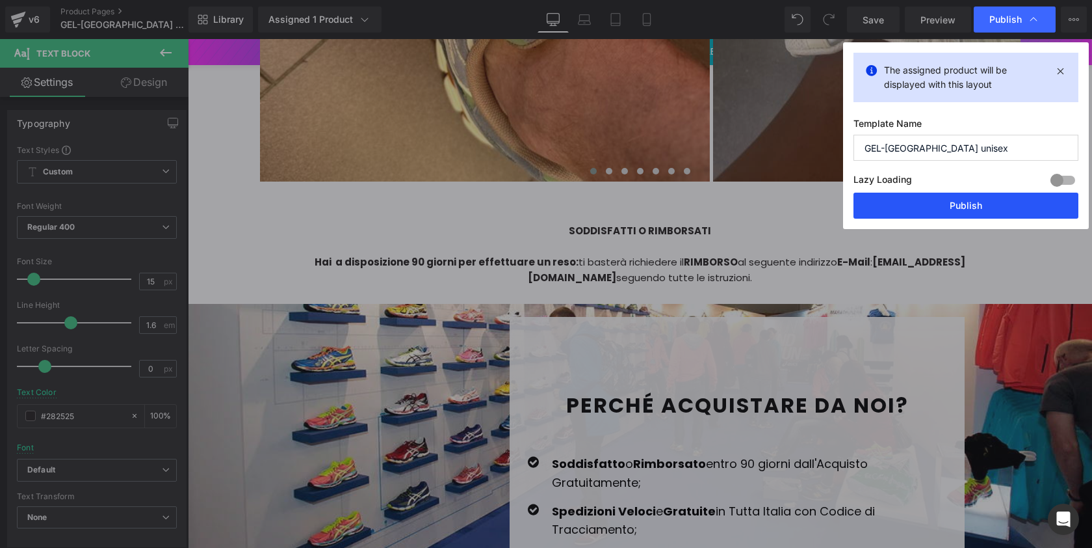
drag, startPoint x: 929, startPoint y: 209, endPoint x: 479, endPoint y: 293, distance: 457.8
click at [929, 209] on button "Publish" at bounding box center [966, 205] width 225 height 26
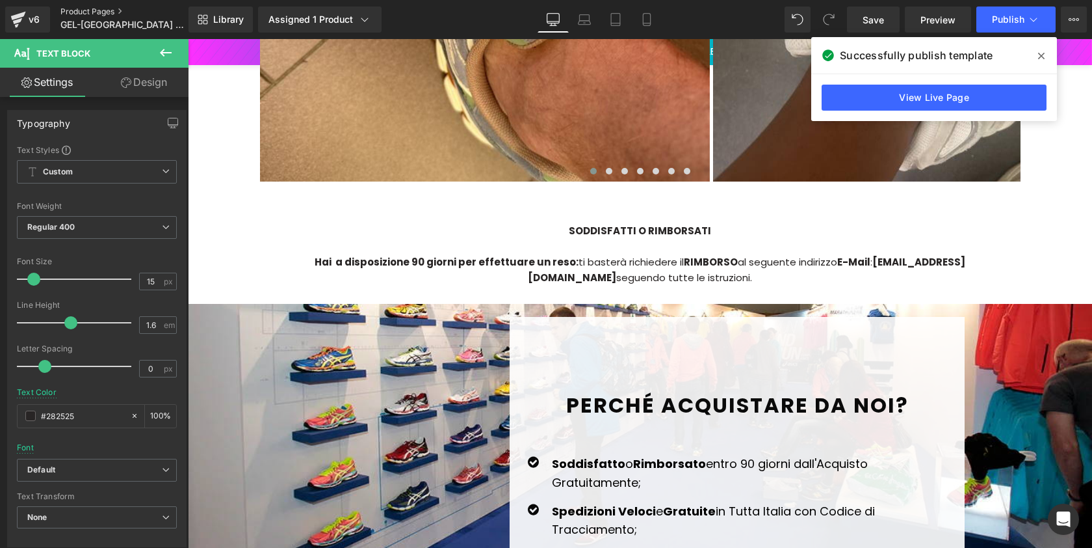
click at [86, 15] on link "Product Pages" at bounding box center [135, 12] width 150 height 10
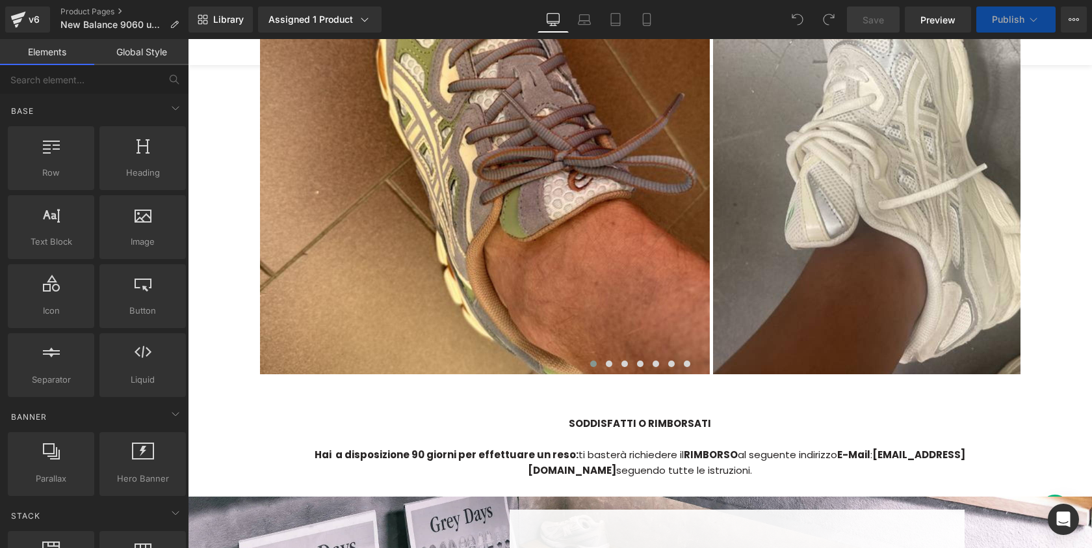
scroll to position [3447, 0]
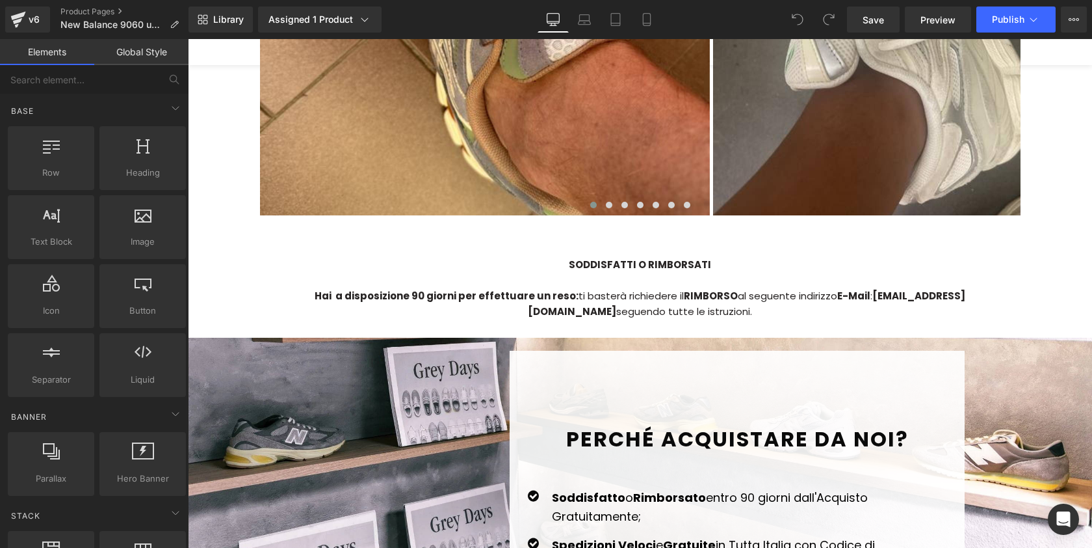
click at [843, 289] on strong "[EMAIL_ADDRESS][DOMAIN_NAME]" at bounding box center [747, 303] width 438 height 29
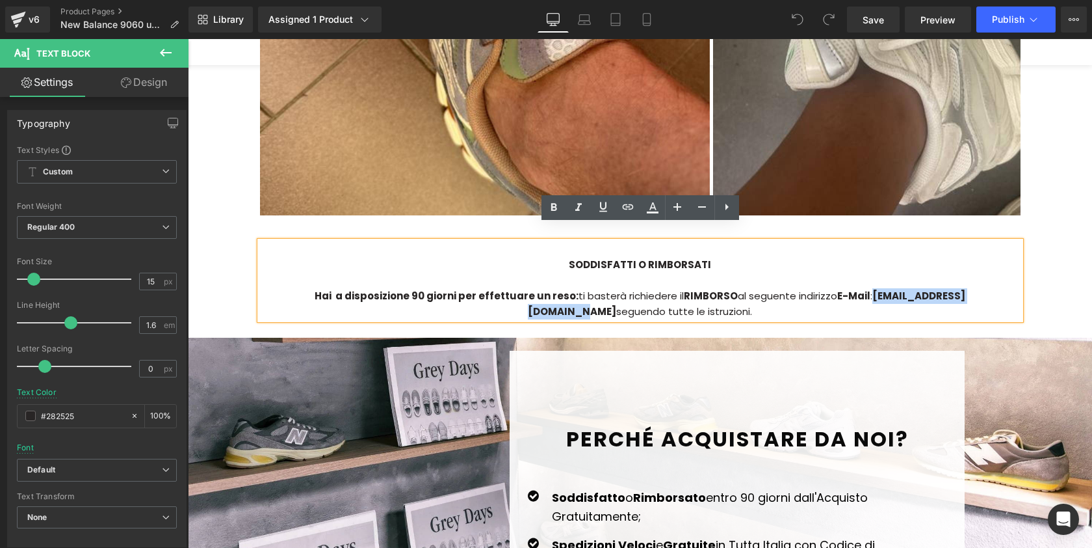
drag, startPoint x: 825, startPoint y: 280, endPoint x: 960, endPoint y: 280, distance: 135.3
click at [960, 289] on strong "[EMAIL_ADDRESS][DOMAIN_NAME]" at bounding box center [747, 303] width 438 height 29
paste div
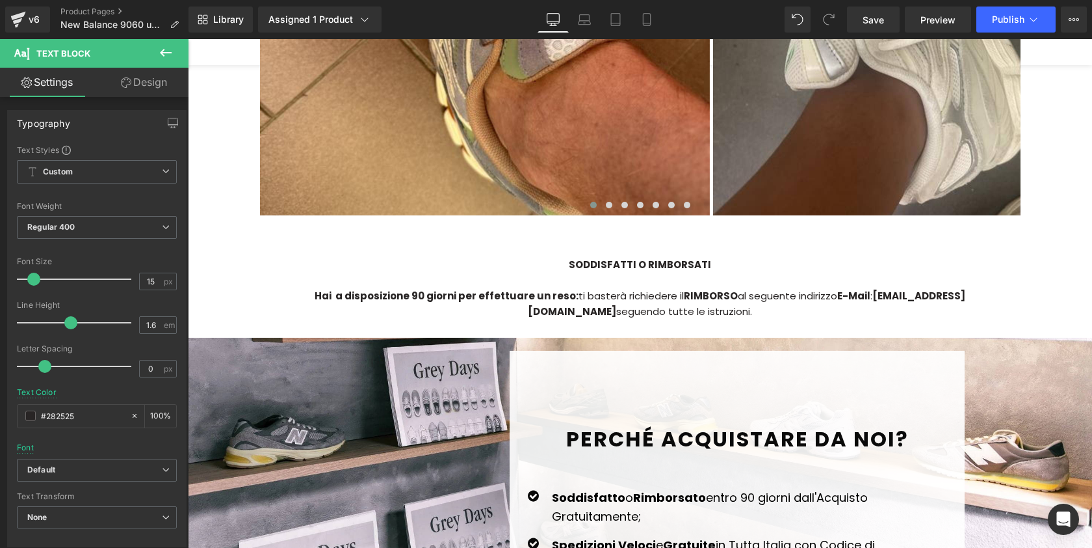
click at [1033, 5] on div "Library Assigned 1 Product Product Preview New Balance 9060 uomo Manage assigne…" at bounding box center [641, 19] width 904 height 39
click at [1031, 18] on icon at bounding box center [1033, 19] width 13 height 13
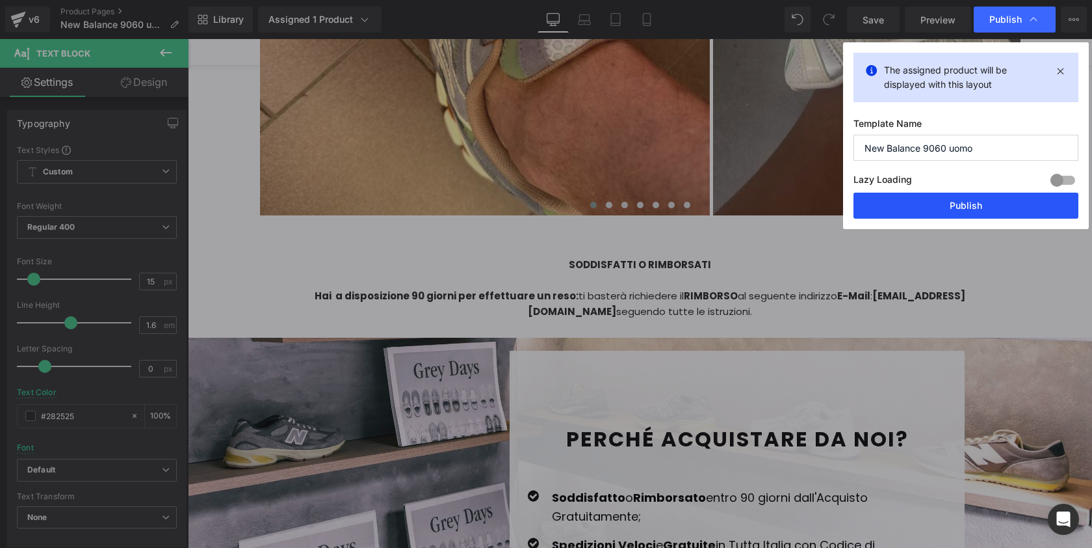
click at [1001, 209] on button "Publish" at bounding box center [966, 205] width 225 height 26
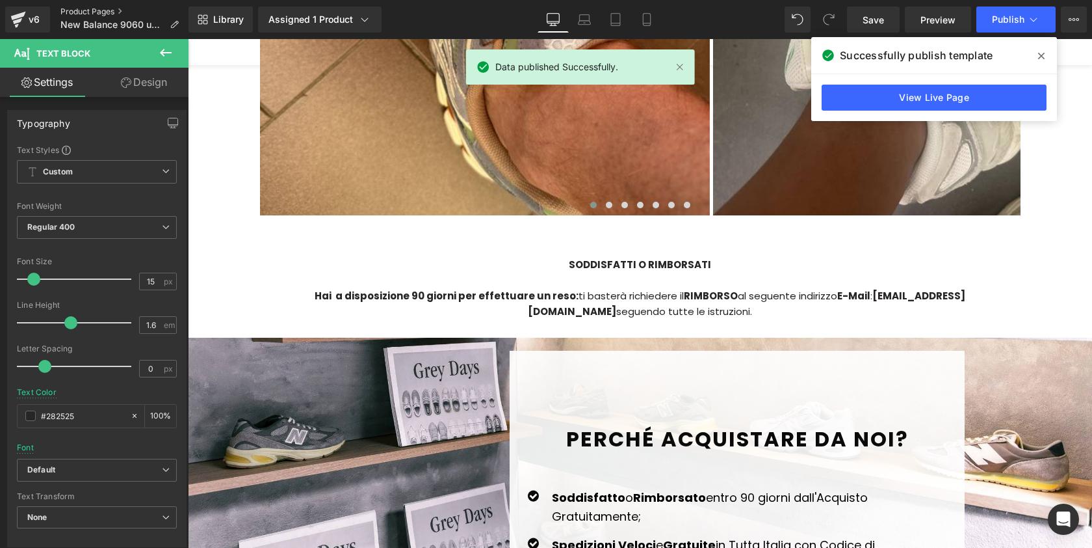
click at [101, 12] on link "Product Pages" at bounding box center [124, 12] width 129 height 10
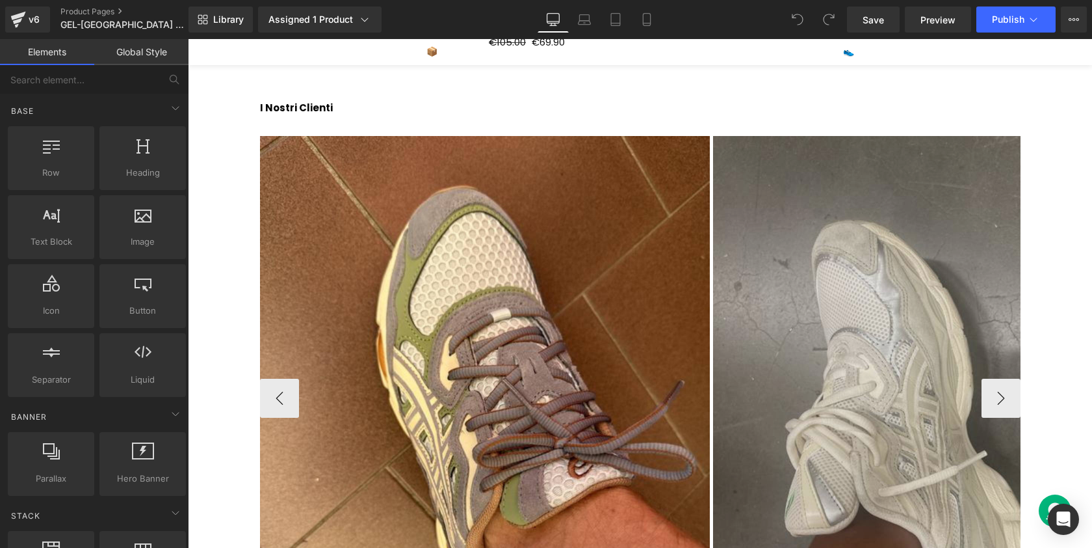
scroll to position [3067, 0]
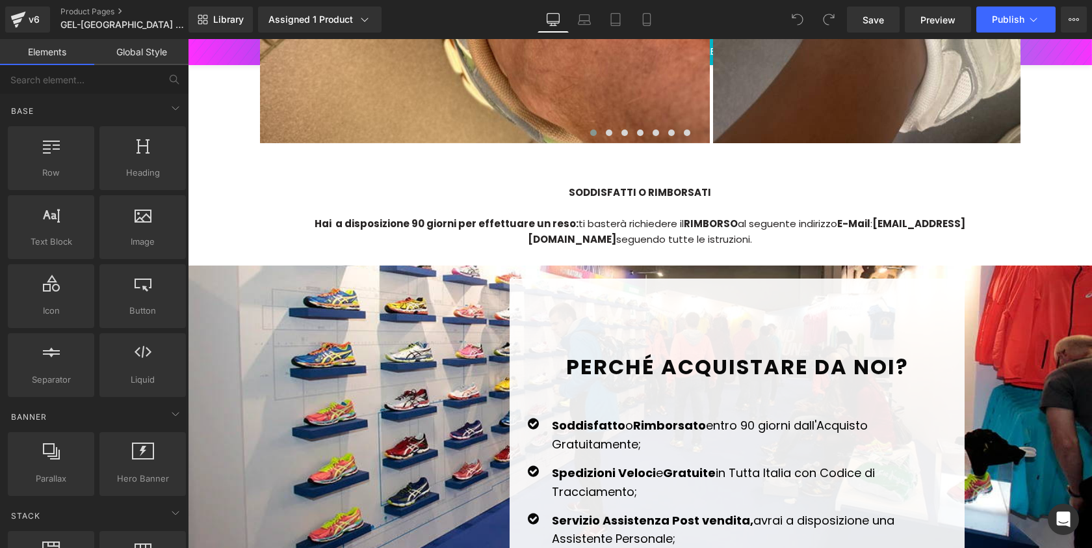
drag, startPoint x: 848, startPoint y: 198, endPoint x: 834, endPoint y: 190, distance: 16.1
click at [848, 216] on div "Hai a disposizione 90 giorni per effettuare un reso: ti basterà richiedere il R…" at bounding box center [640, 231] width 761 height 31
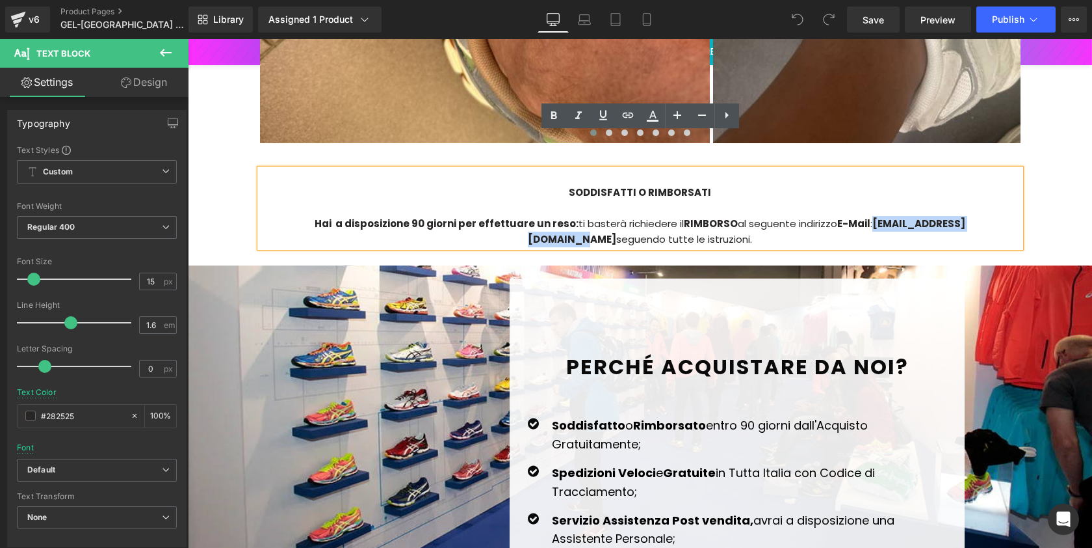
drag, startPoint x: 825, startPoint y: 189, endPoint x: 957, endPoint y: 183, distance: 132.1
click at [957, 217] on strong "[EMAIL_ADDRESS][DOMAIN_NAME]" at bounding box center [747, 231] width 438 height 29
paste div
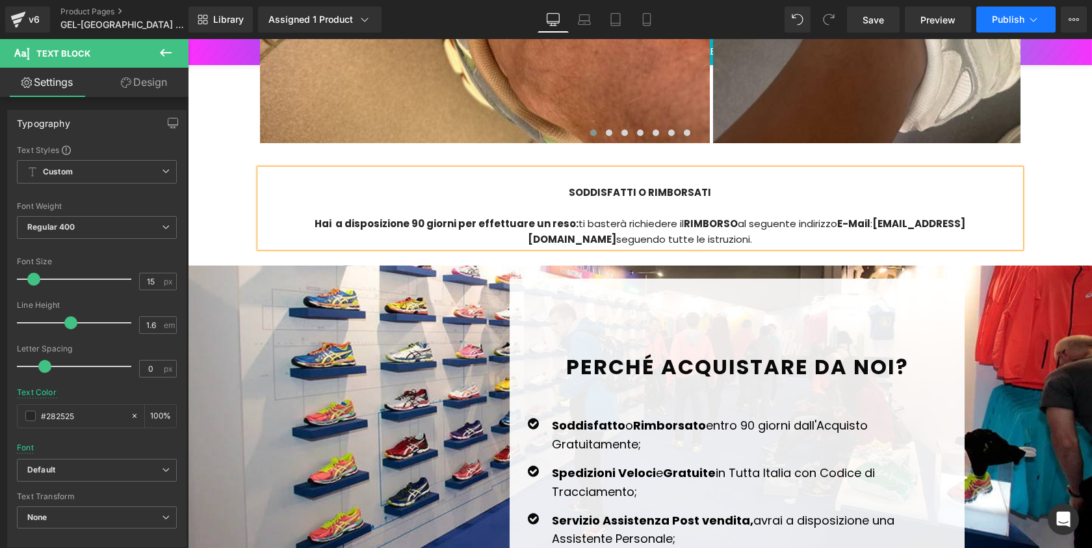
click at [1007, 27] on button "Publish" at bounding box center [1016, 20] width 79 height 26
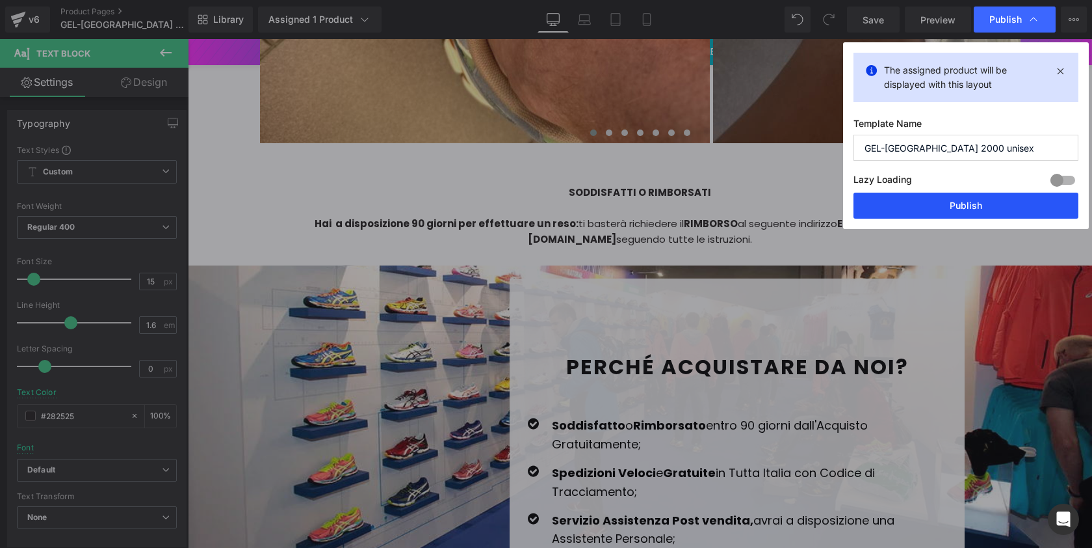
click at [949, 200] on button "Publish" at bounding box center [966, 205] width 225 height 26
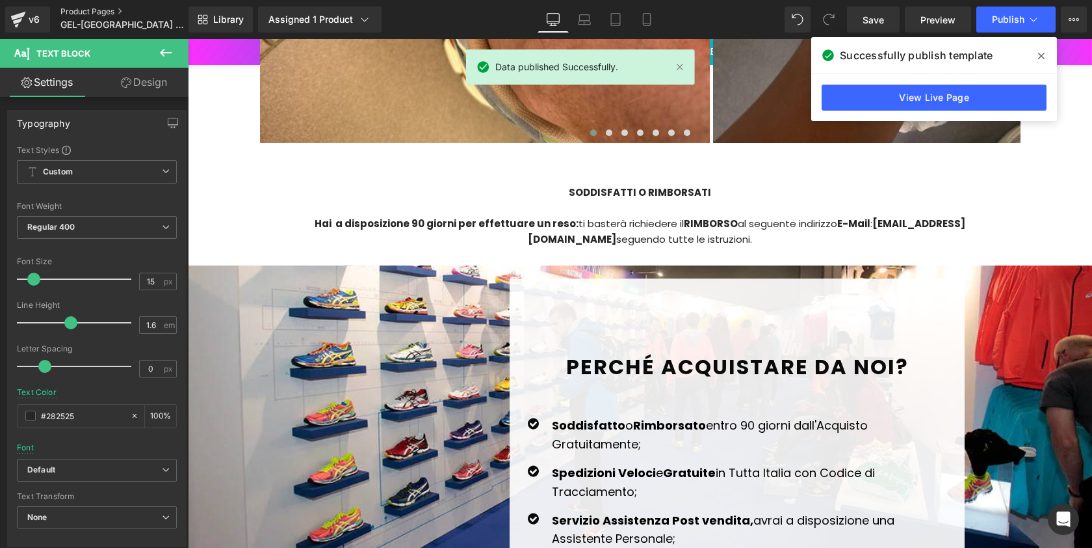
click at [105, 10] on link "Product Pages" at bounding box center [135, 12] width 150 height 10
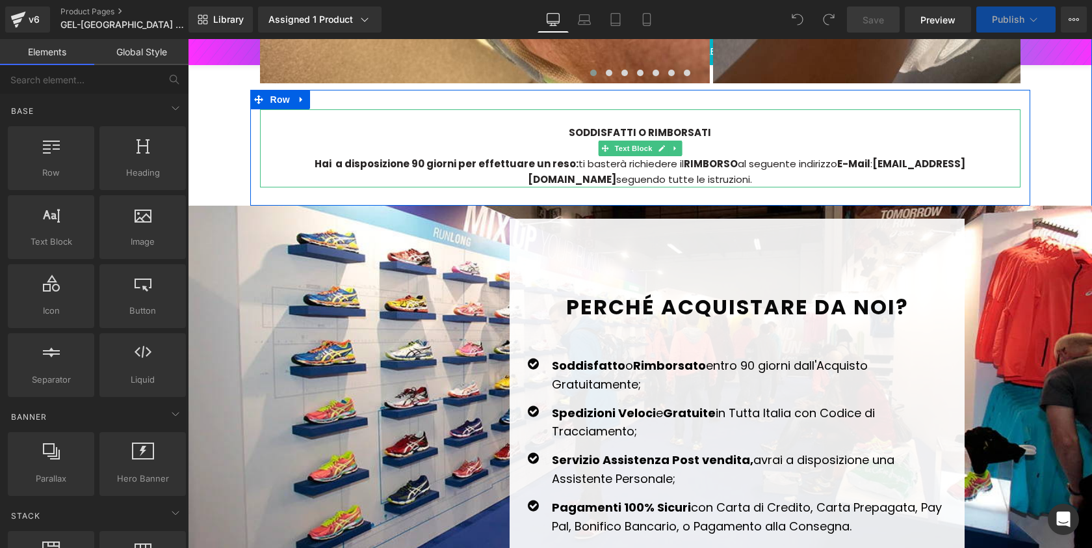
click at [835, 148] on div at bounding box center [640, 148] width 761 height 16
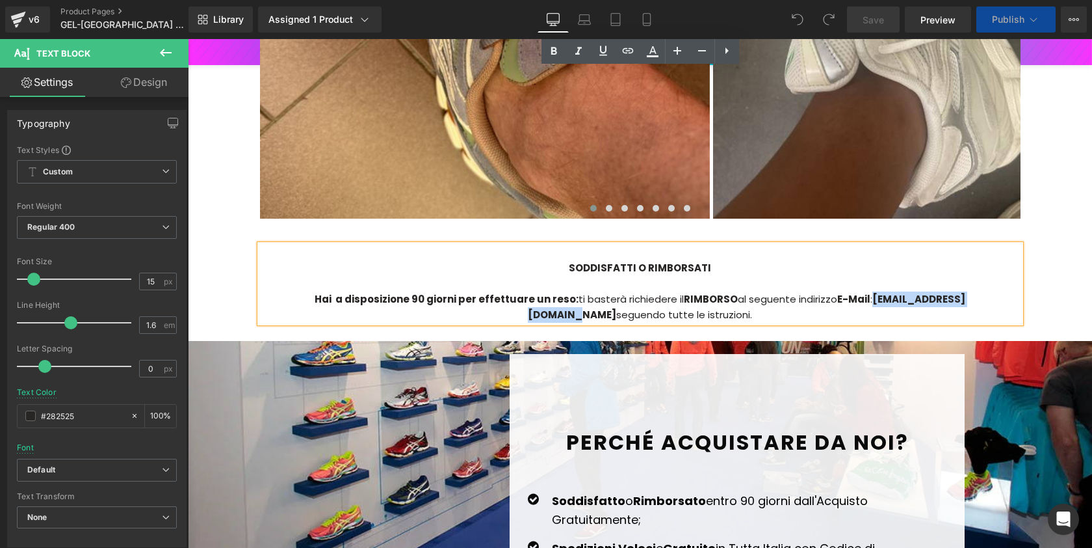
scroll to position [3130, 0]
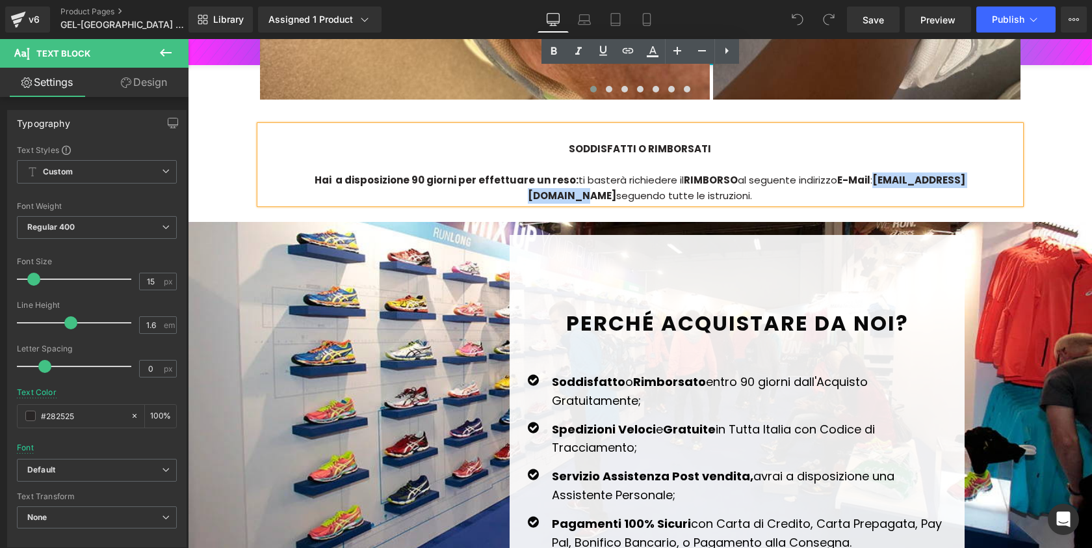
drag, startPoint x: 823, startPoint y: 158, endPoint x: 958, endPoint y: 166, distance: 134.8
click at [958, 173] on strong "[EMAIL_ADDRESS][DOMAIN_NAME]" at bounding box center [747, 187] width 438 height 29
paste div
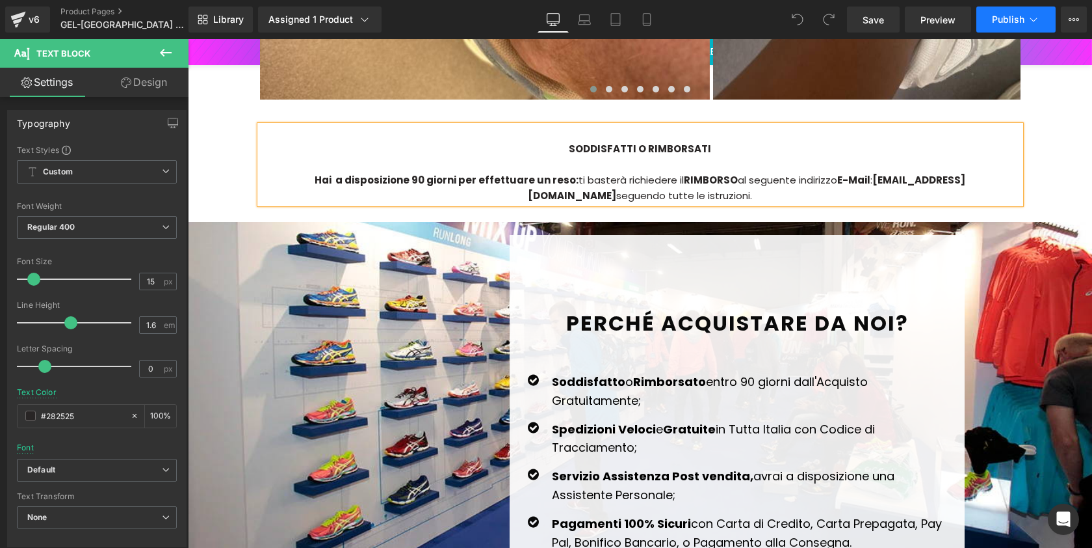
click at [1033, 21] on icon at bounding box center [1033, 19] width 13 height 13
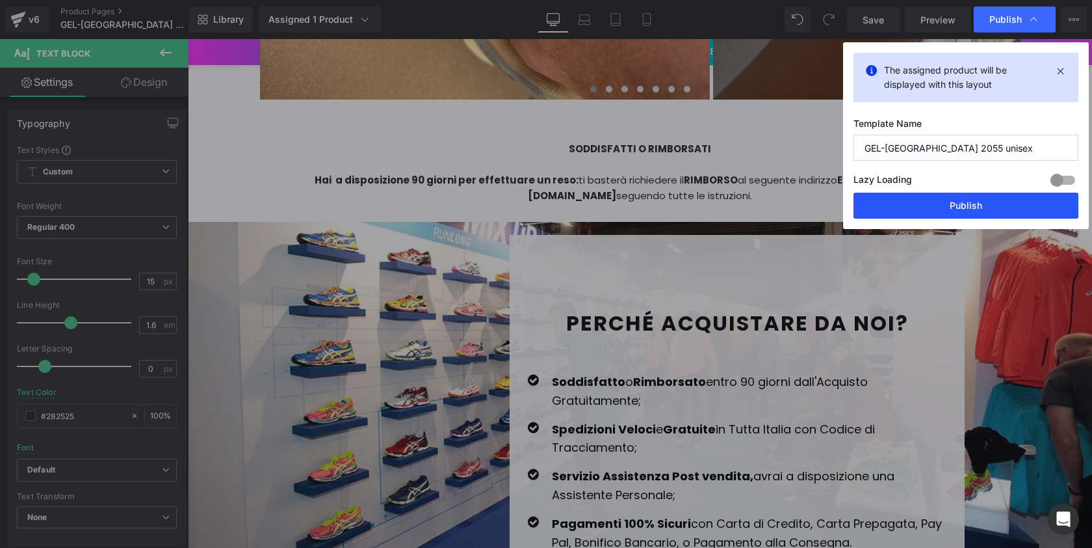
click at [942, 211] on button "Publish" at bounding box center [966, 205] width 225 height 26
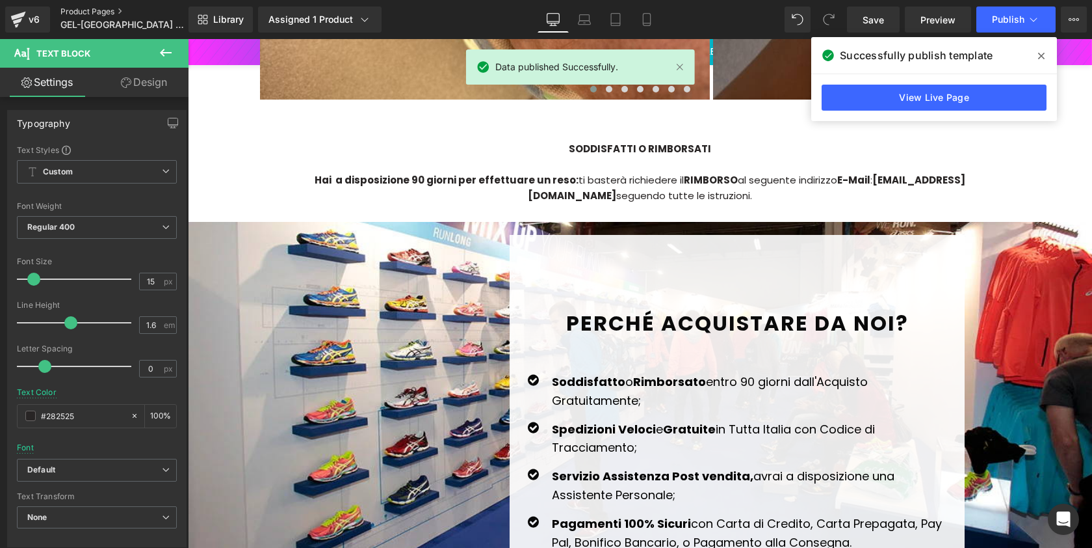
click at [72, 12] on link "Product Pages" at bounding box center [135, 12] width 150 height 10
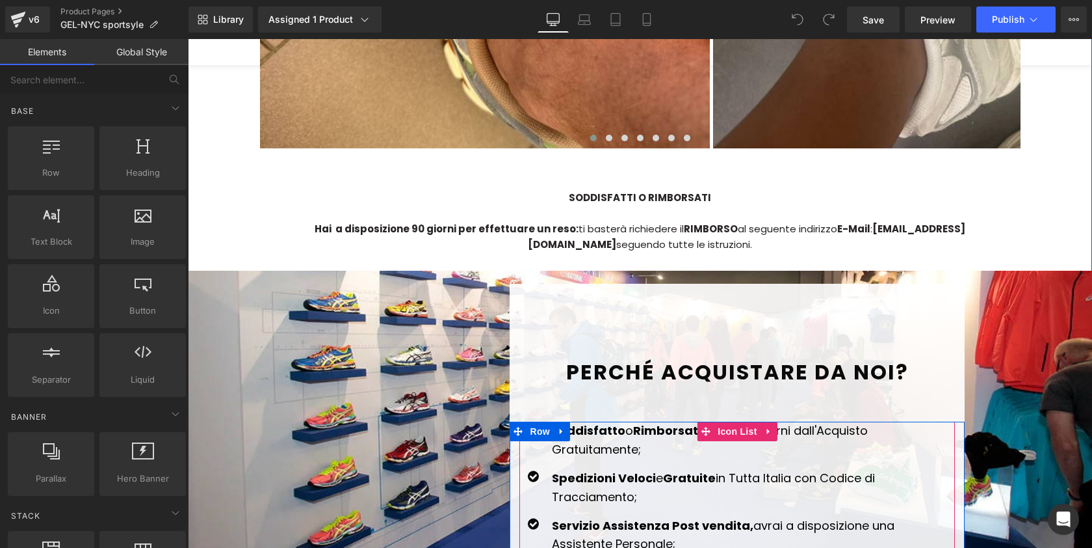
scroll to position [2850, 0]
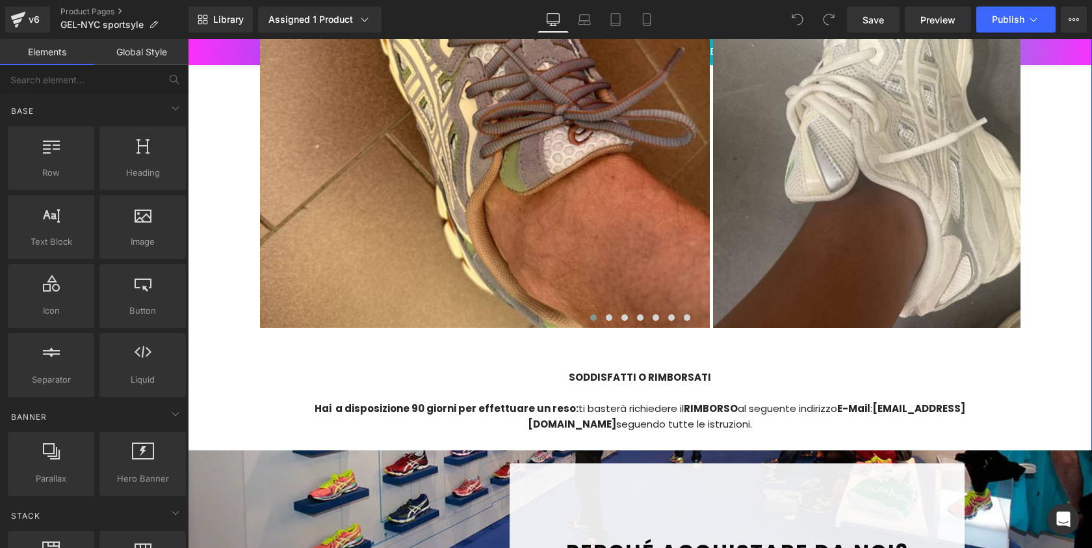
click at [924, 369] on div "SODDISFATTI O RIMBORSATI" at bounding box center [640, 377] width 761 height 16
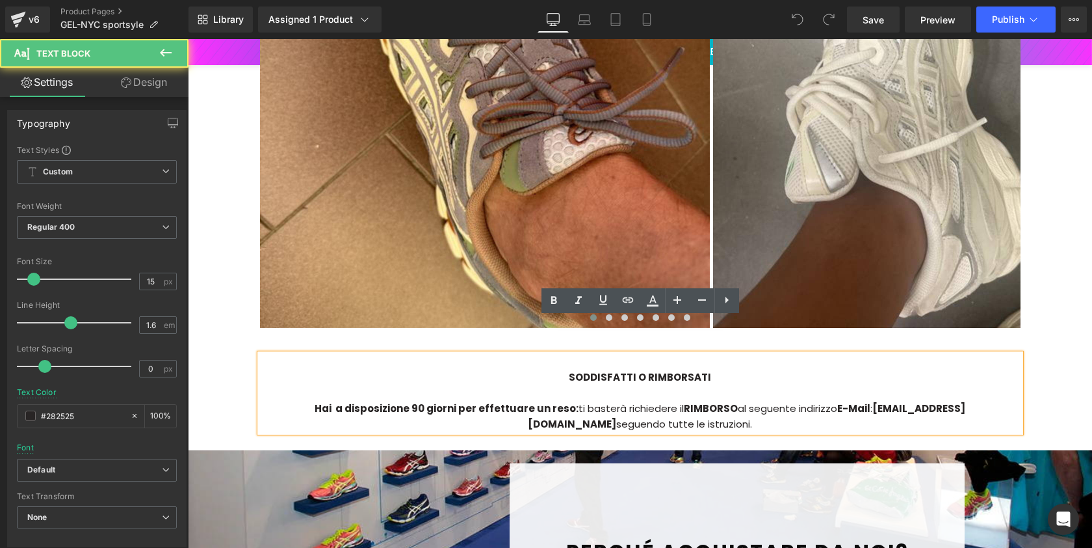
click at [905, 401] on strong "[EMAIL_ADDRESS][DOMAIN_NAME]" at bounding box center [747, 415] width 438 height 29
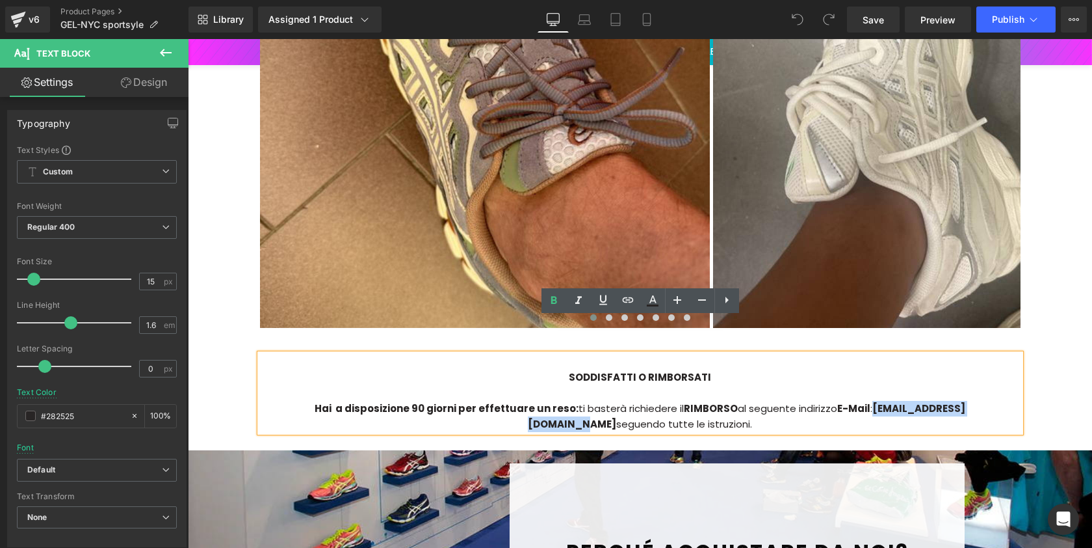
drag, startPoint x: 825, startPoint y: 373, endPoint x: 959, endPoint y: 373, distance: 134.0
click at [959, 401] on strong "[EMAIL_ADDRESS][DOMAIN_NAME]" at bounding box center [747, 415] width 438 height 29
paste div
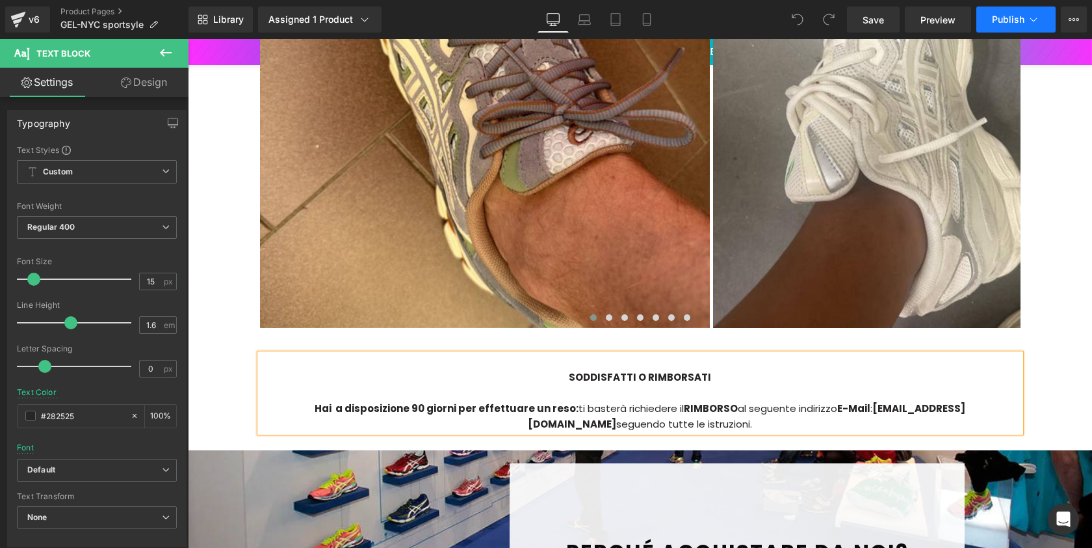
click at [1011, 24] on span "Publish" at bounding box center [1008, 19] width 33 height 10
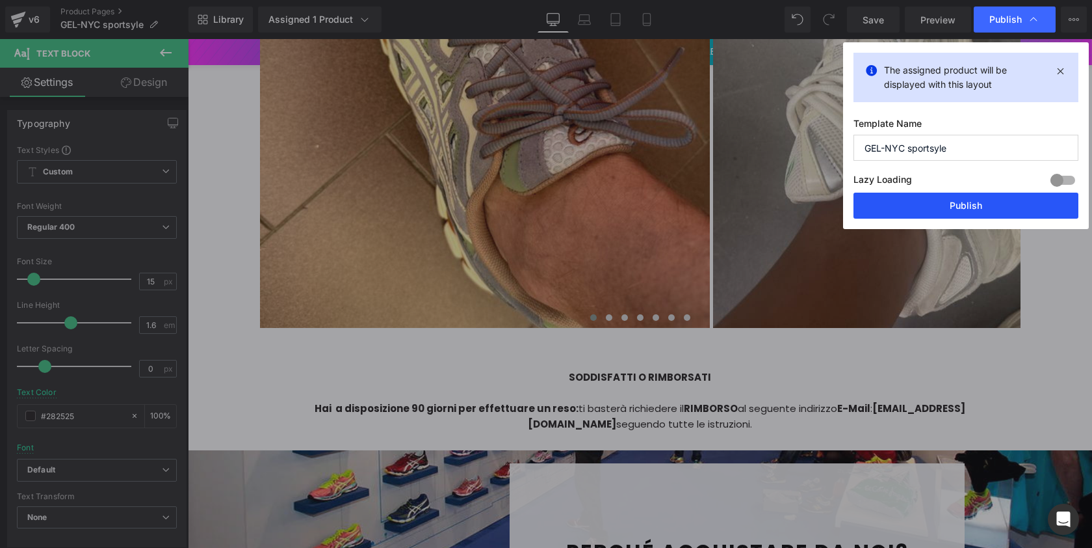
click at [987, 196] on button "Publish" at bounding box center [966, 205] width 225 height 26
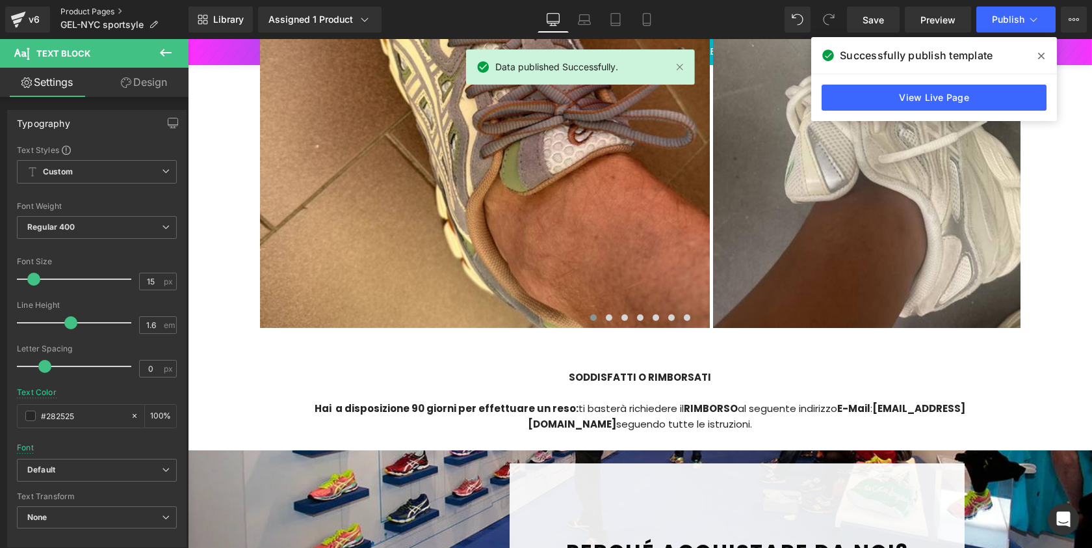
click at [94, 13] on link "Product Pages" at bounding box center [124, 12] width 128 height 10
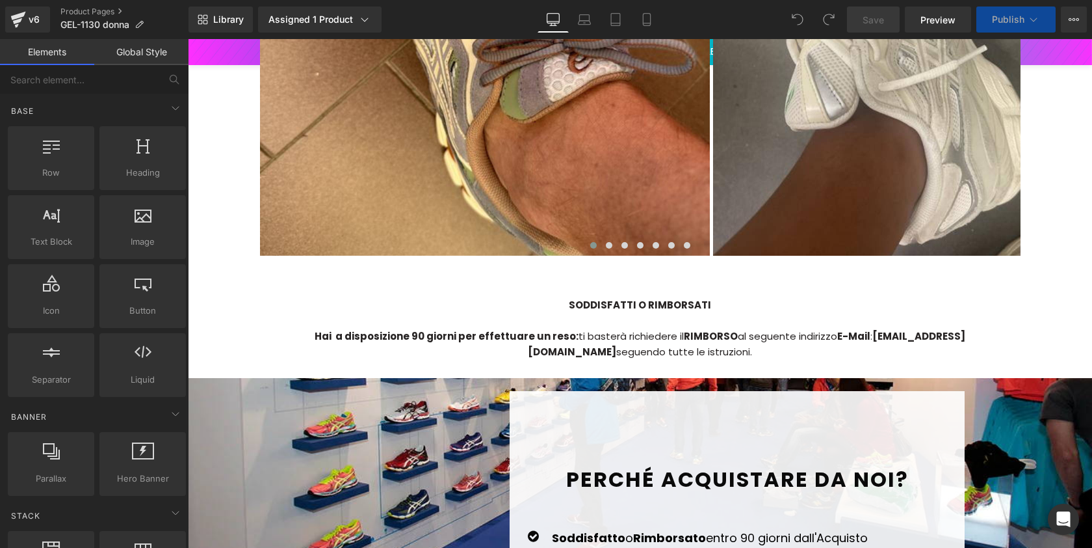
click at [833, 313] on div at bounding box center [640, 321] width 761 height 16
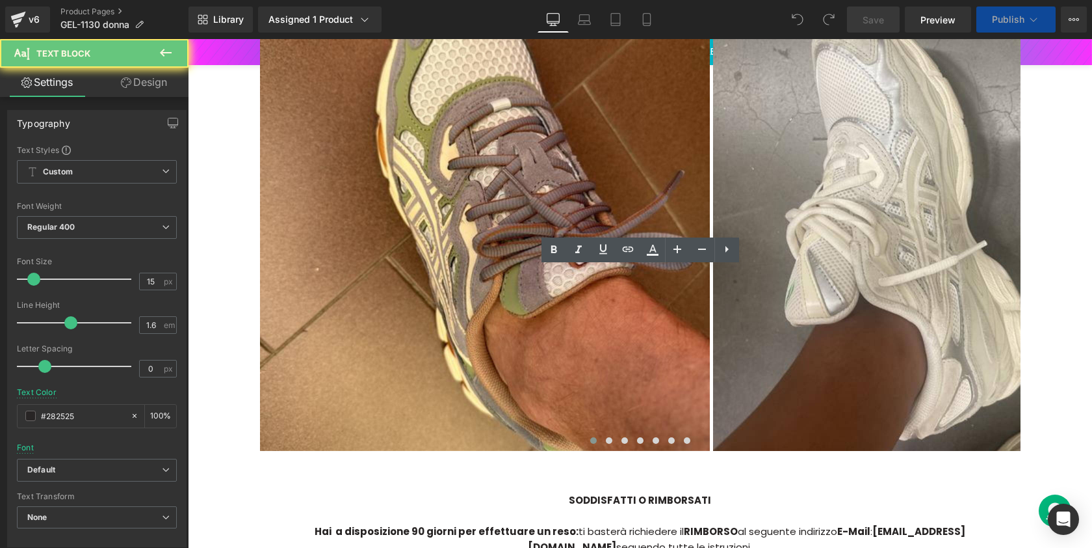
click at [829, 524] on strong "[EMAIL_ADDRESS][DOMAIN_NAME]" at bounding box center [747, 538] width 438 height 29
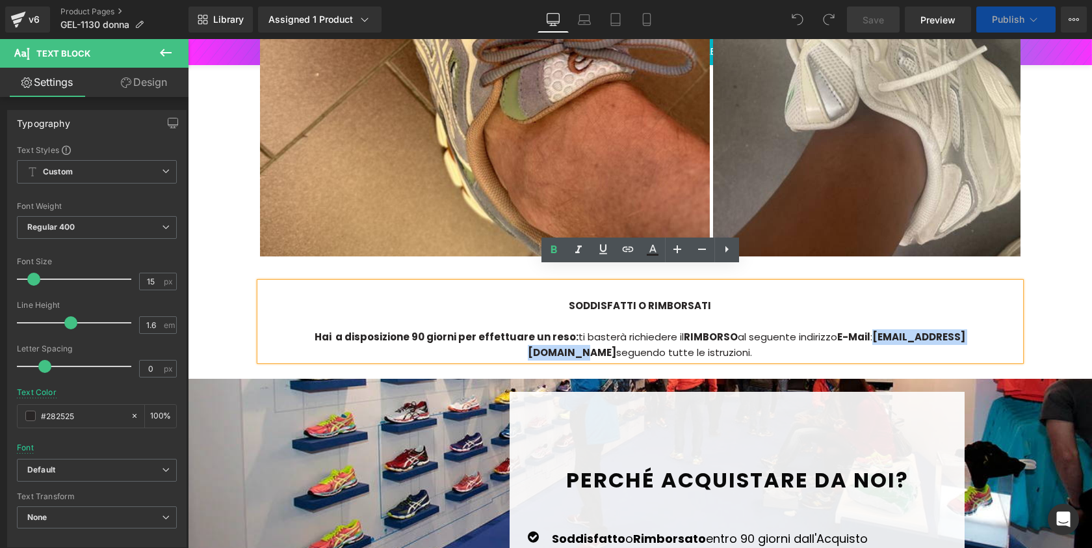
drag, startPoint x: 823, startPoint y: 321, endPoint x: 959, endPoint y: 320, distance: 135.9
click at [959, 330] on strong "[EMAIL_ADDRESS][DOMAIN_NAME]" at bounding box center [747, 344] width 438 height 29
paste div
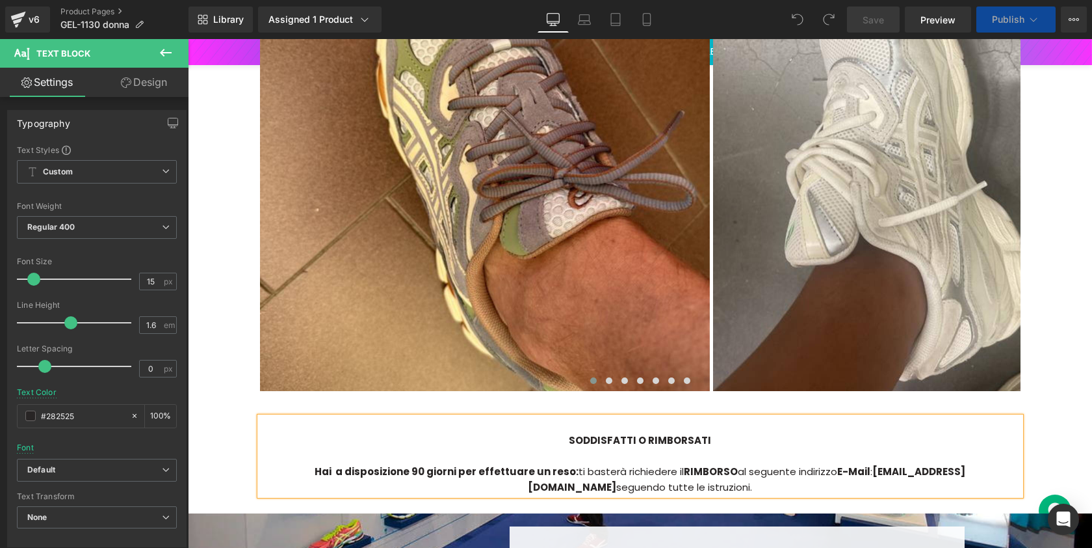
scroll to position [3021, 0]
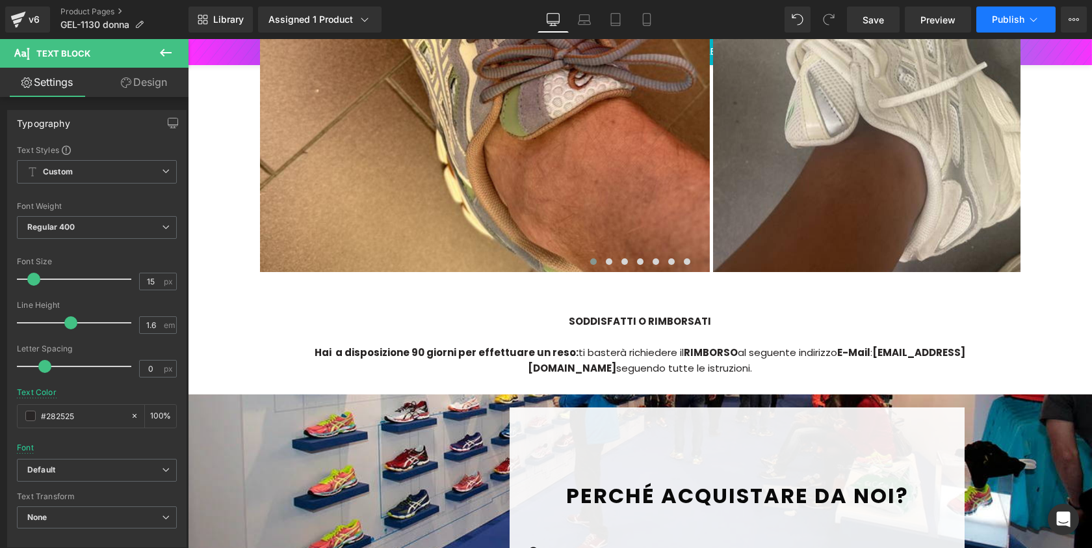
click at [1031, 23] on icon at bounding box center [1033, 19] width 13 height 13
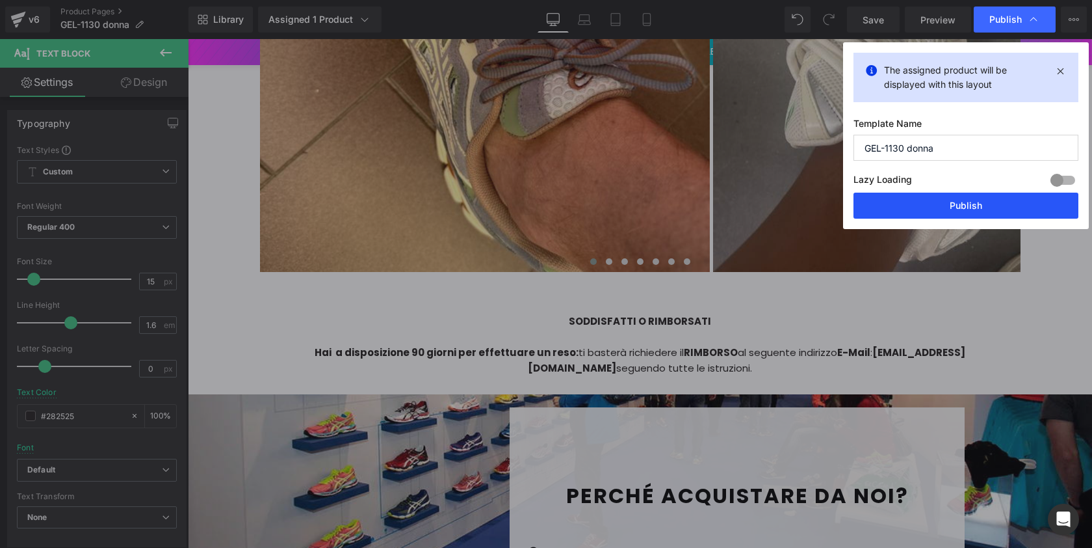
click at [967, 216] on button "Publish" at bounding box center [966, 205] width 225 height 26
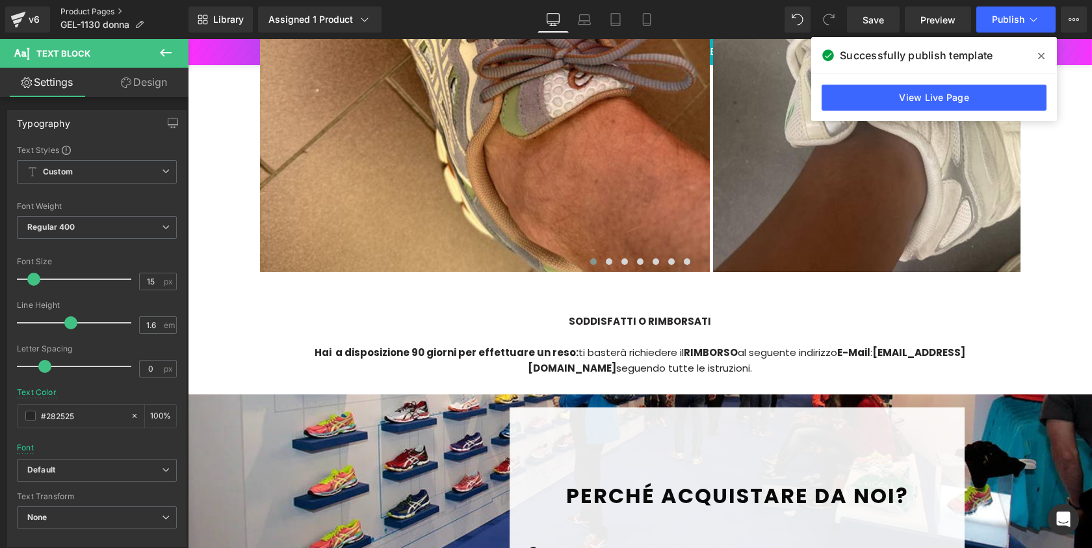
click at [102, 12] on link "Product Pages" at bounding box center [124, 12] width 128 height 10
